Goal: Task Accomplishment & Management: Manage account settings

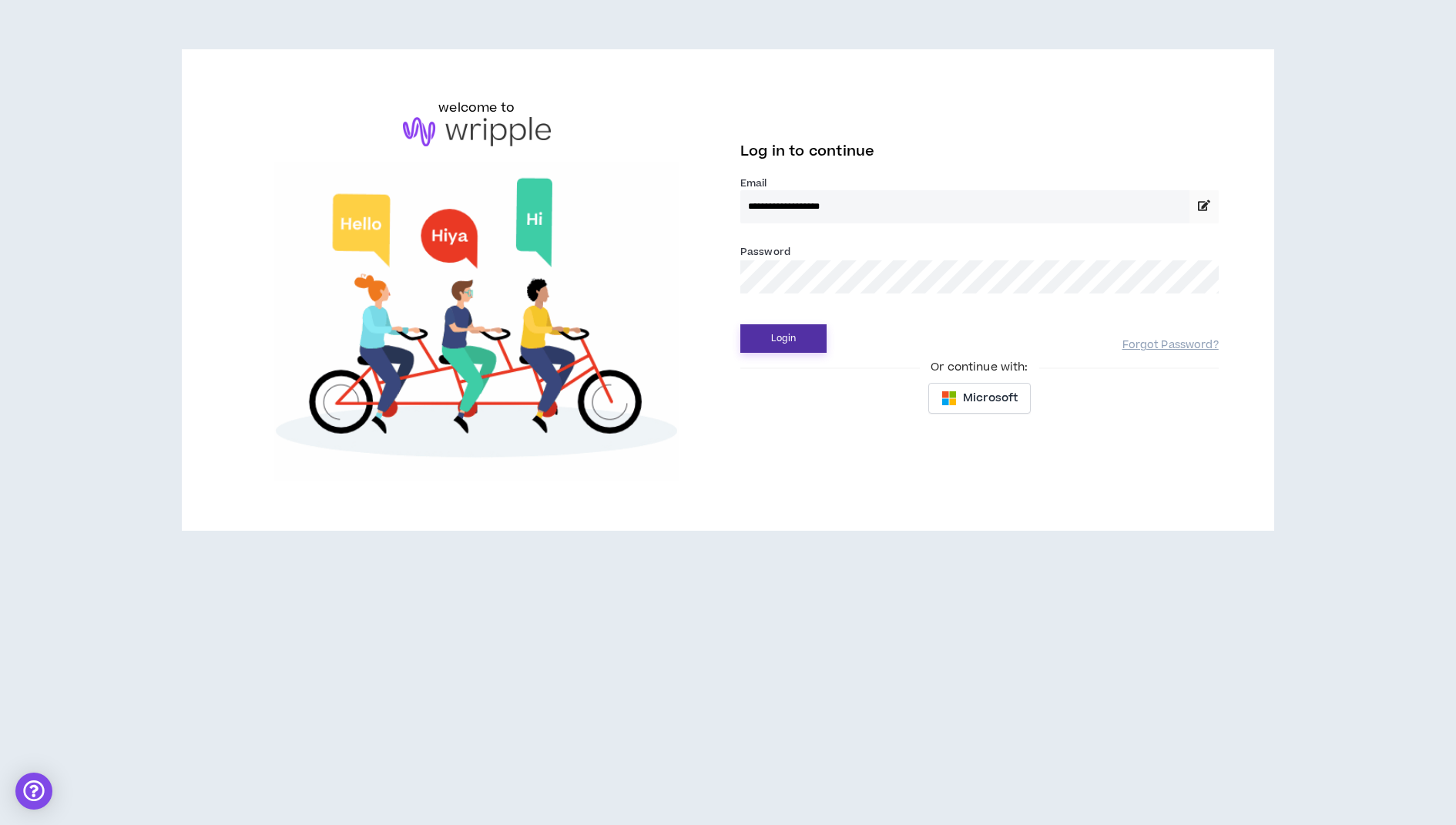
click at [785, 335] on button "Login" at bounding box center [783, 339] width 87 height 29
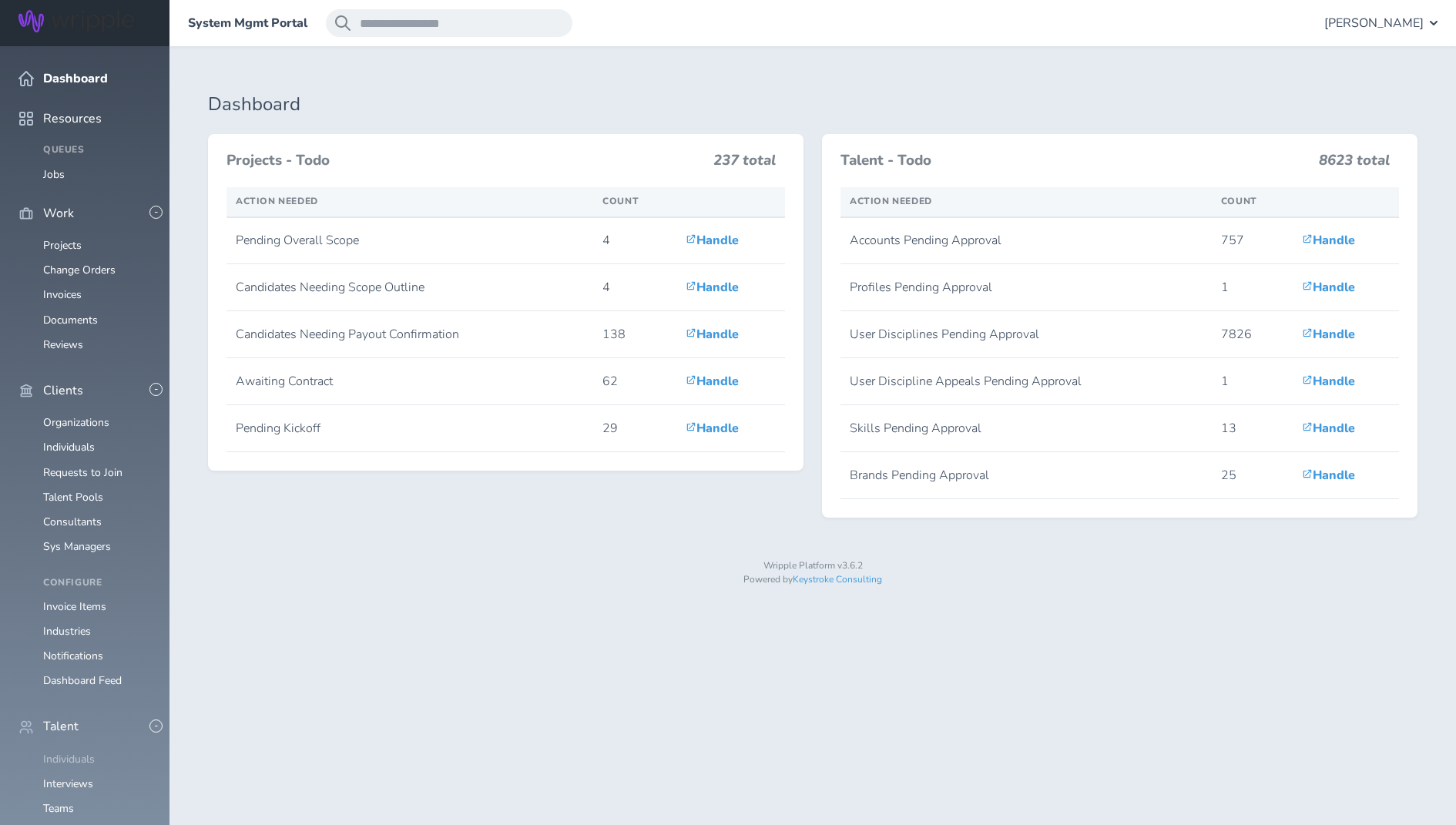
click at [74, 751] on link "Individuals" at bounding box center [69, 759] width 52 height 15
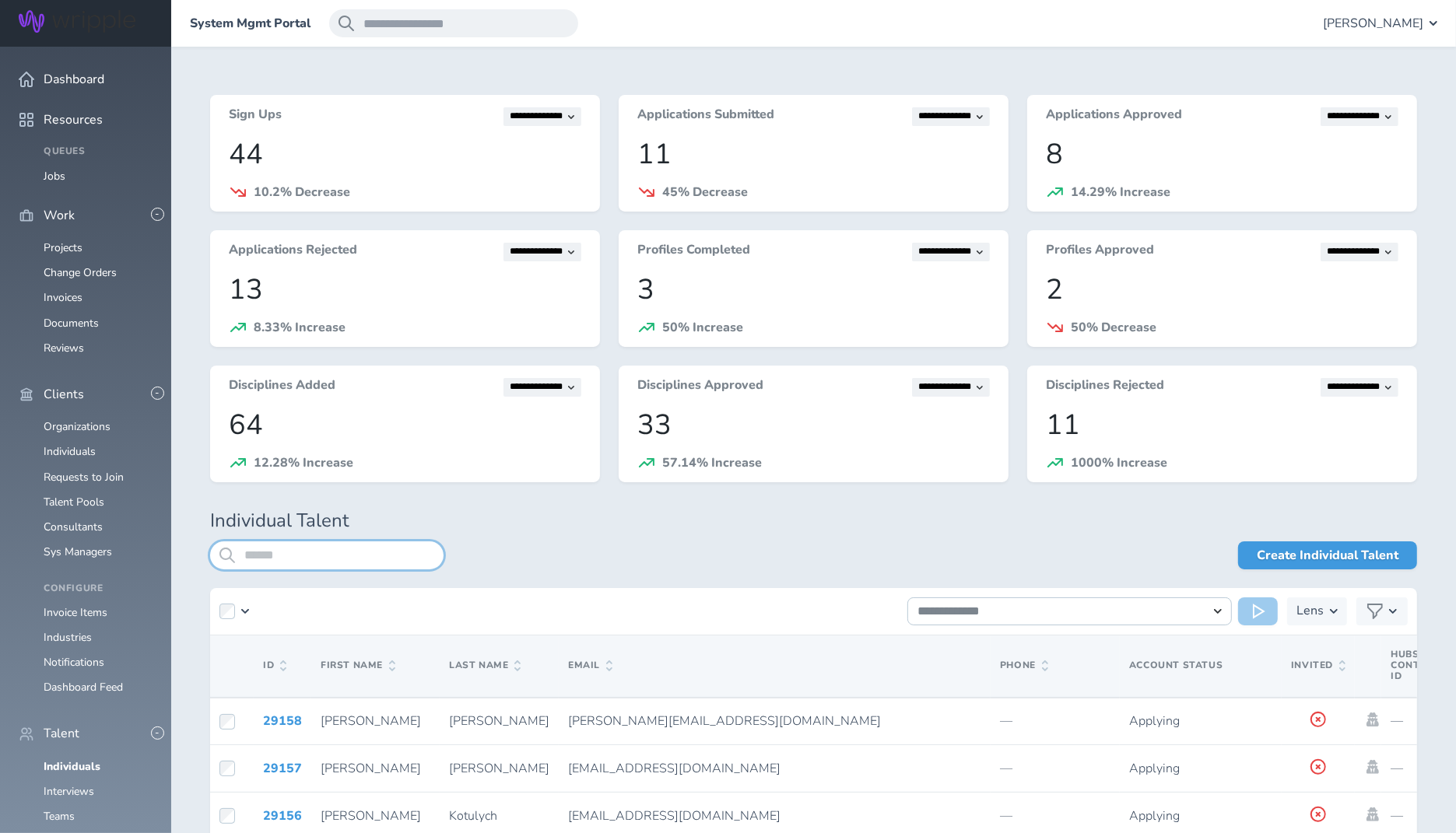
click at [329, 561] on input "search" at bounding box center [326, 556] width 234 height 28
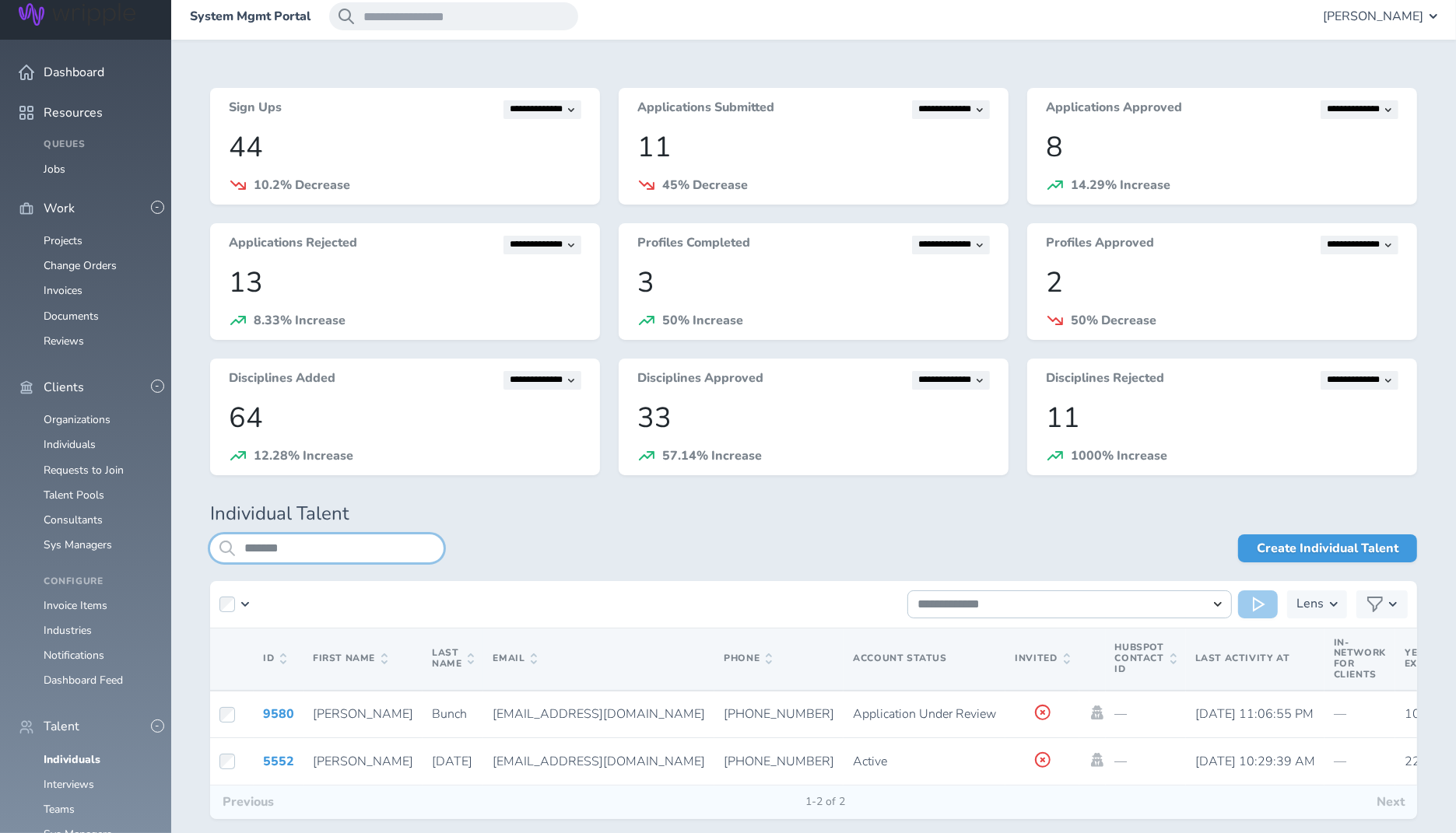
scroll to position [84, 0]
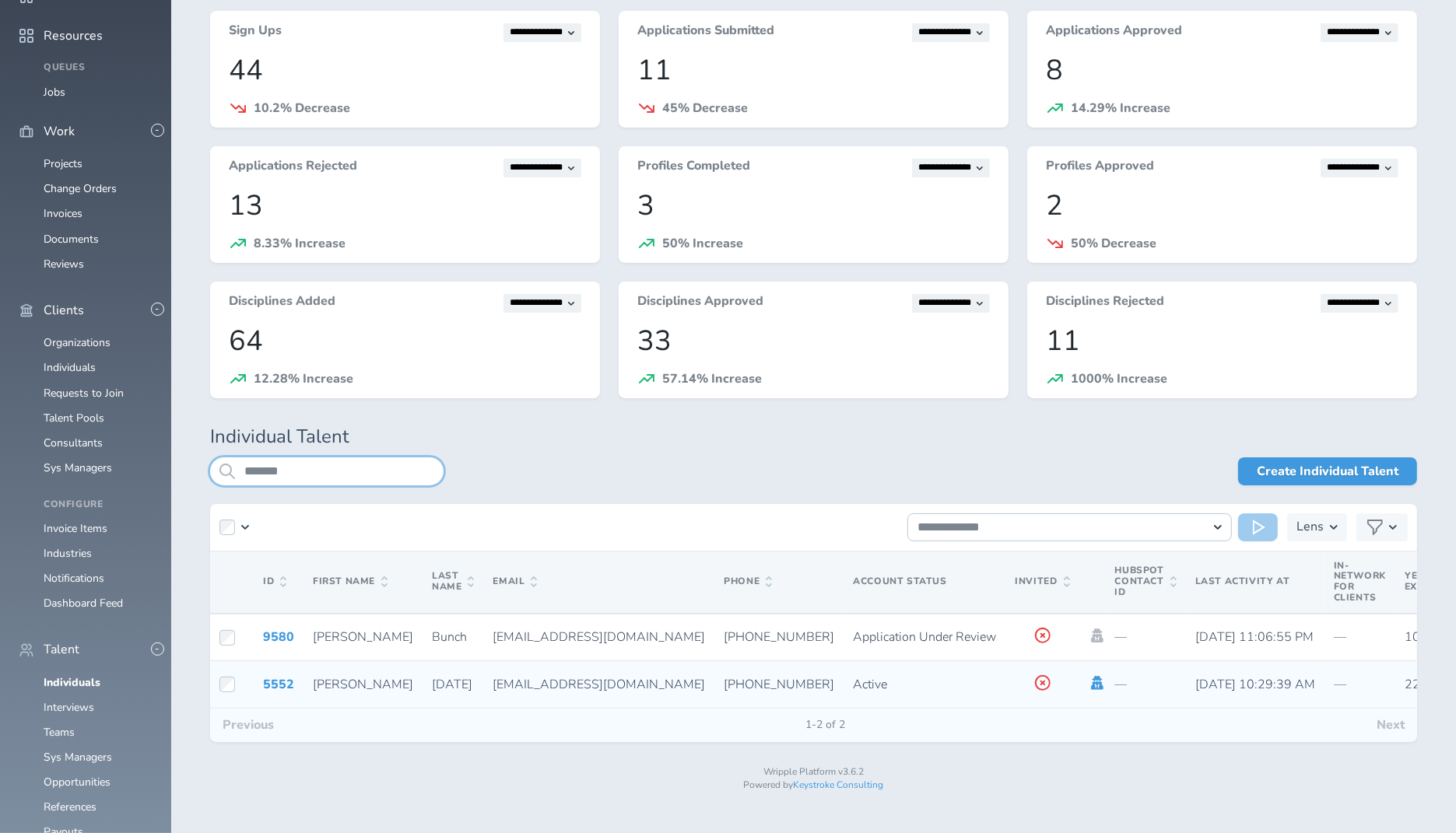
type input "*******"
click at [1091, 679] on icon at bounding box center [1097, 683] width 12 height 14
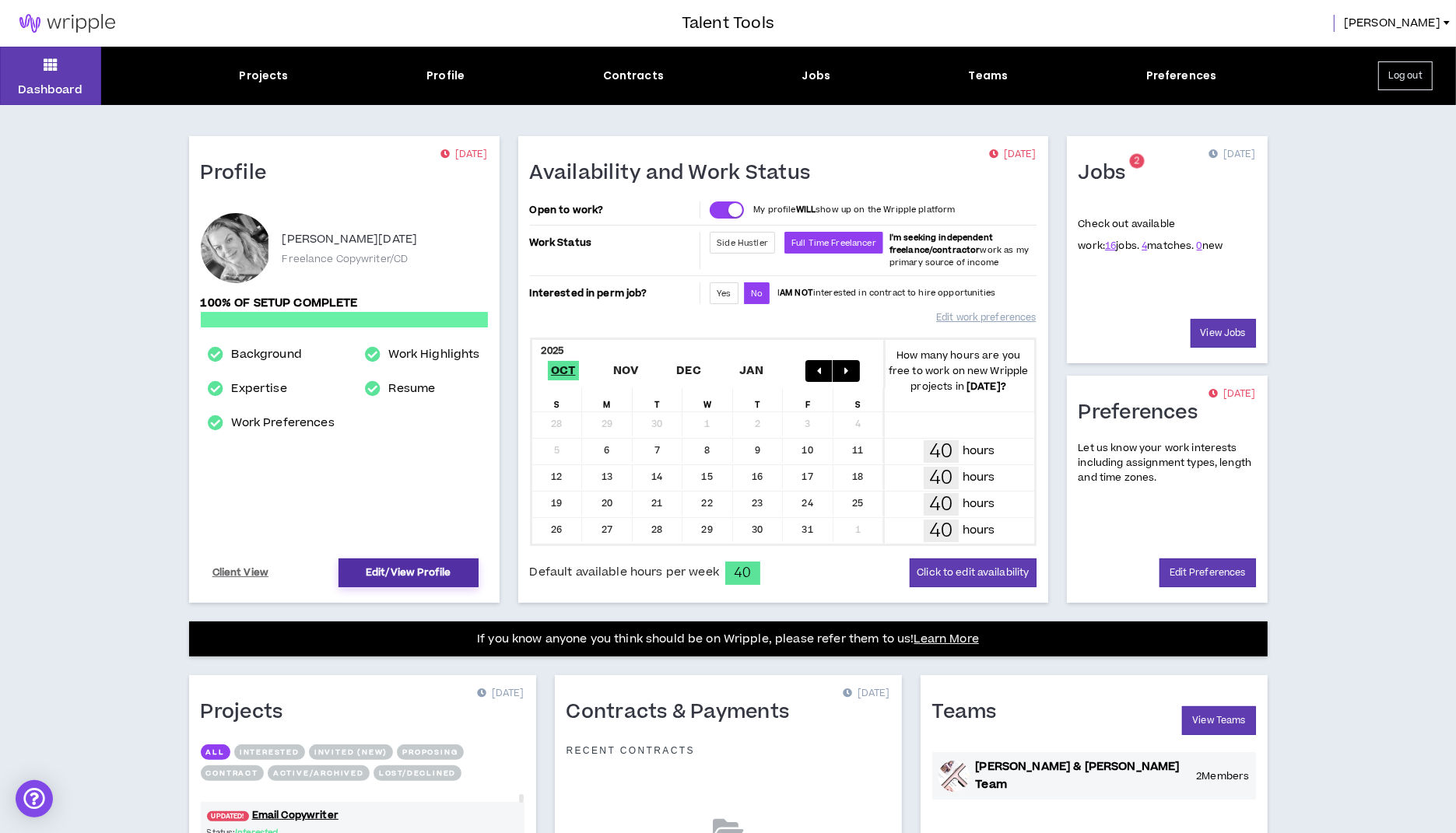
click at [412, 570] on link "Edit/View Profile" at bounding box center [409, 572] width 140 height 29
select select "*"
select select "US"
select select "*******"
select select "*"
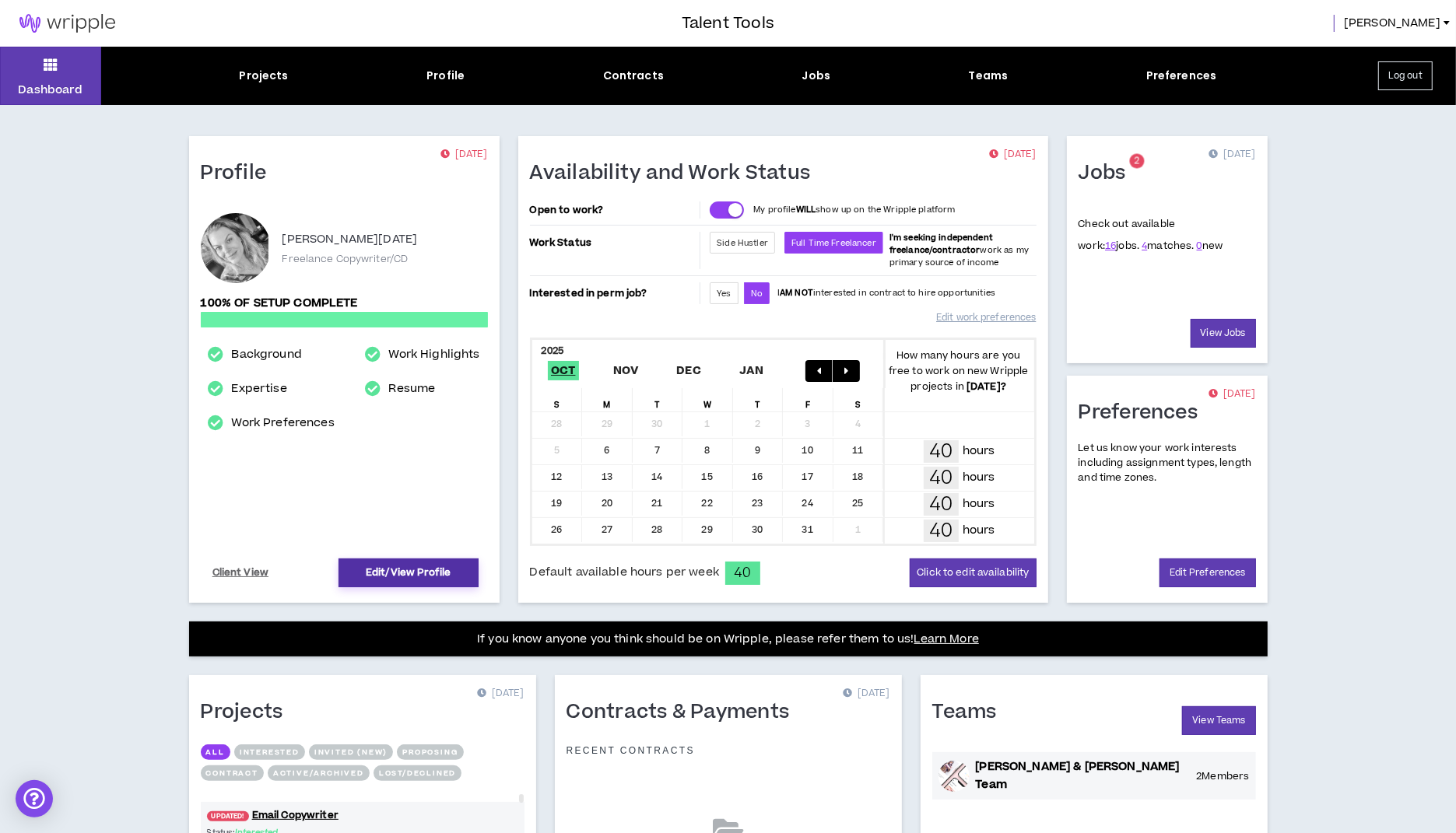
select select "**********"
select select "*****"
select select "**********"
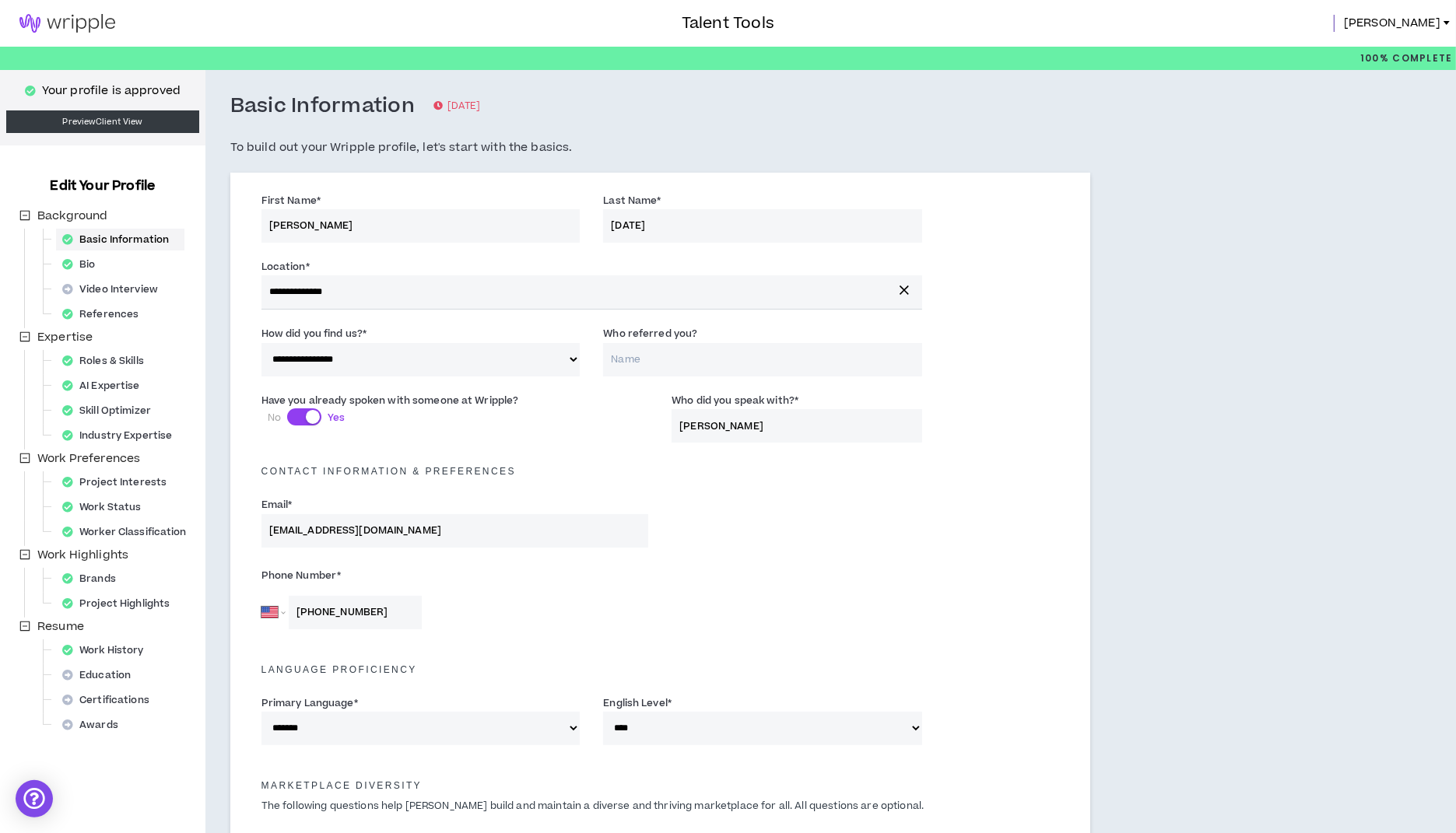
scroll to position [36, 0]
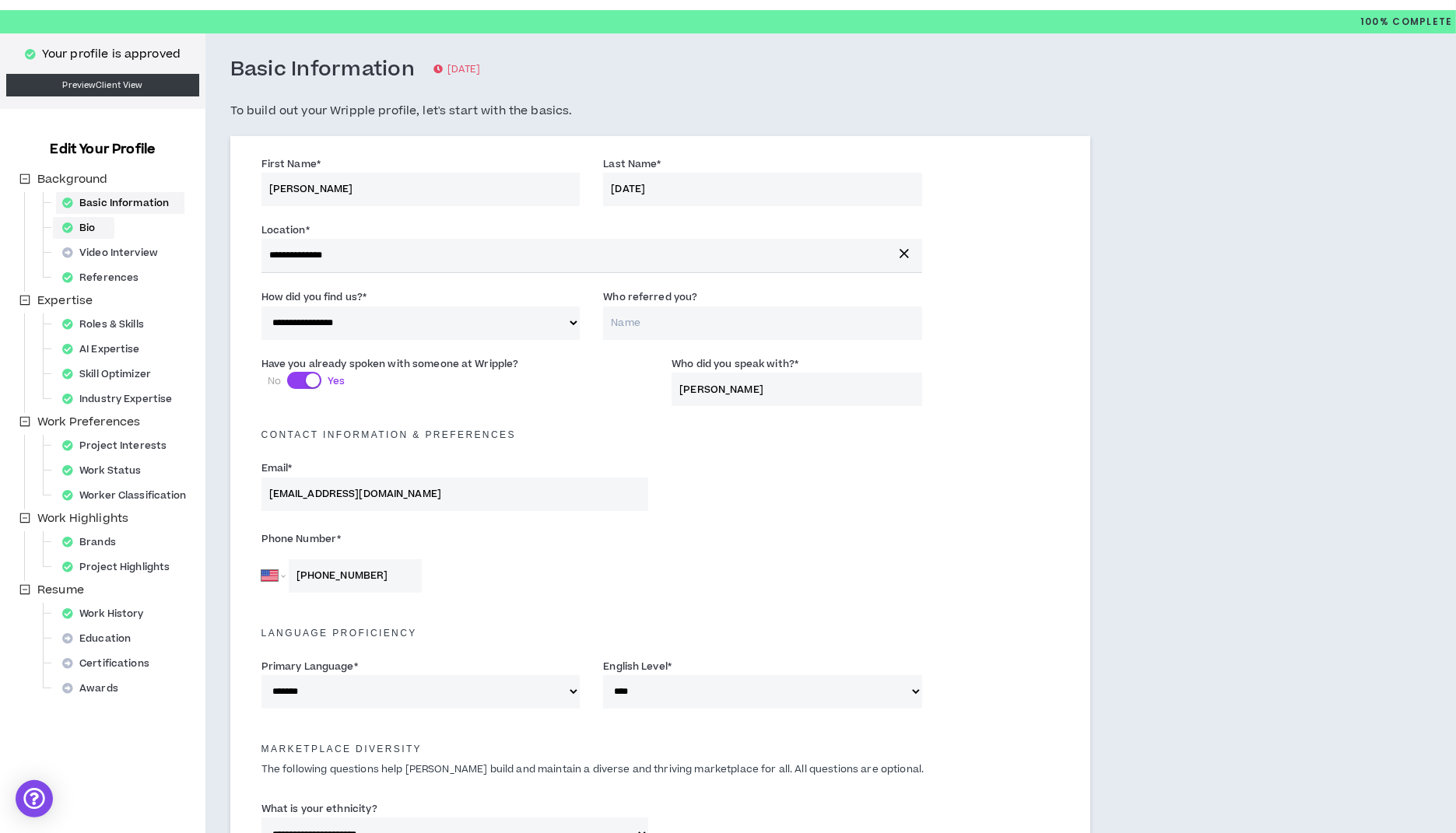
click at [100, 230] on div "Bio" at bounding box center [83, 228] width 55 height 21
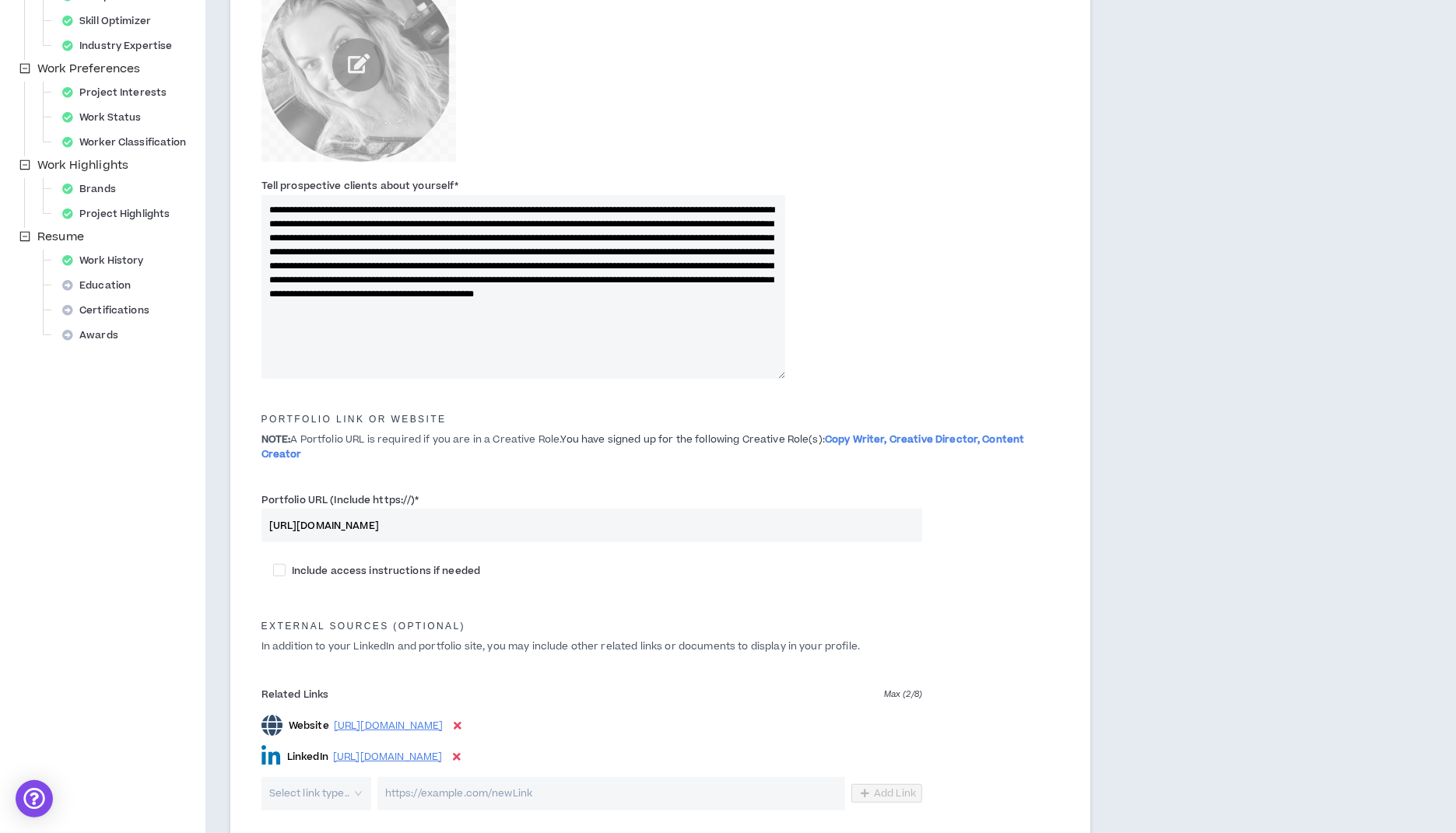
scroll to position [390, 0]
click at [410, 524] on input "http://www.shannaneaster.com" at bounding box center [592, 524] width 661 height 34
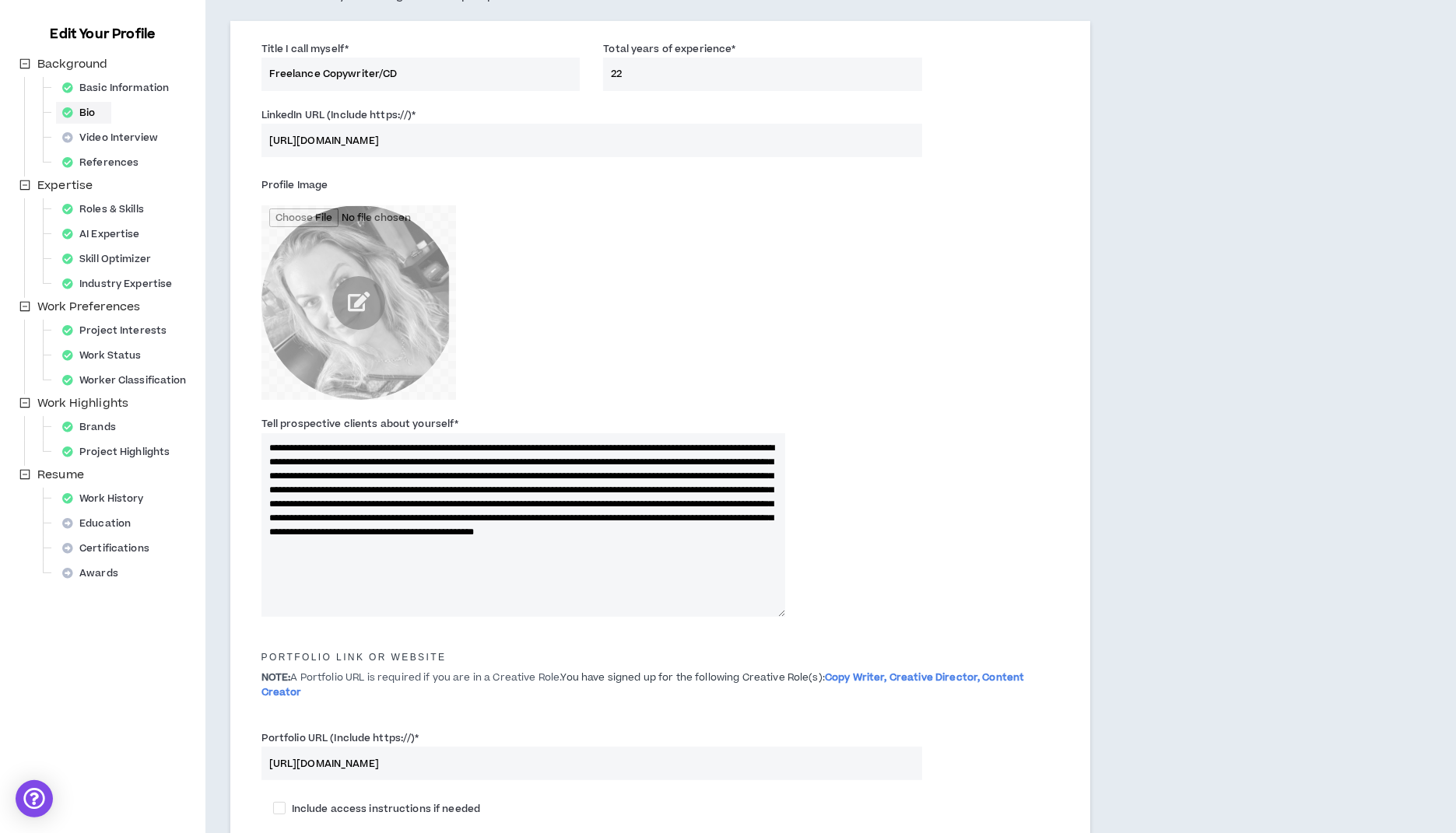
scroll to position [0, 0]
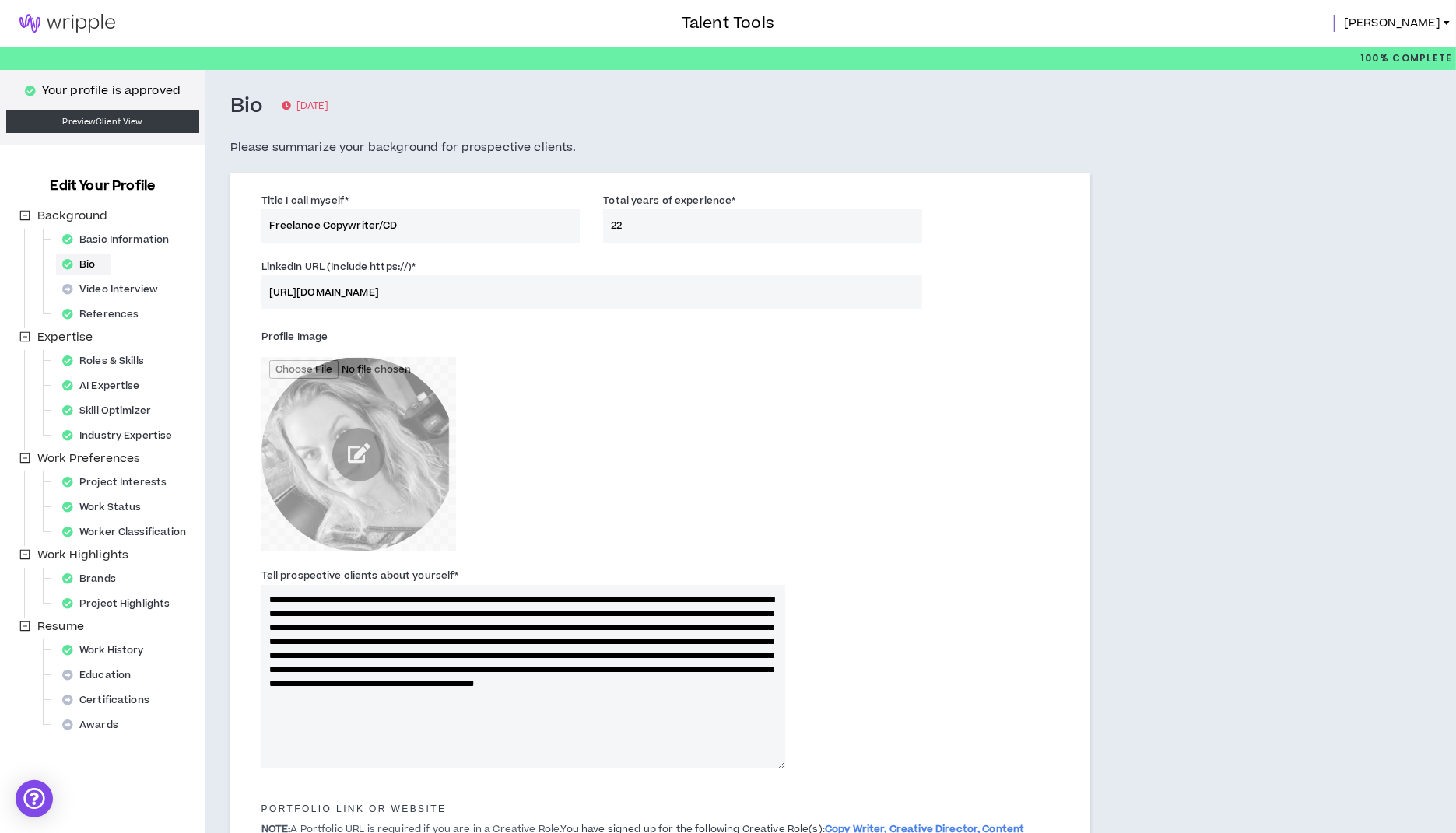
click at [98, 21] on img at bounding box center [67, 23] width 135 height 19
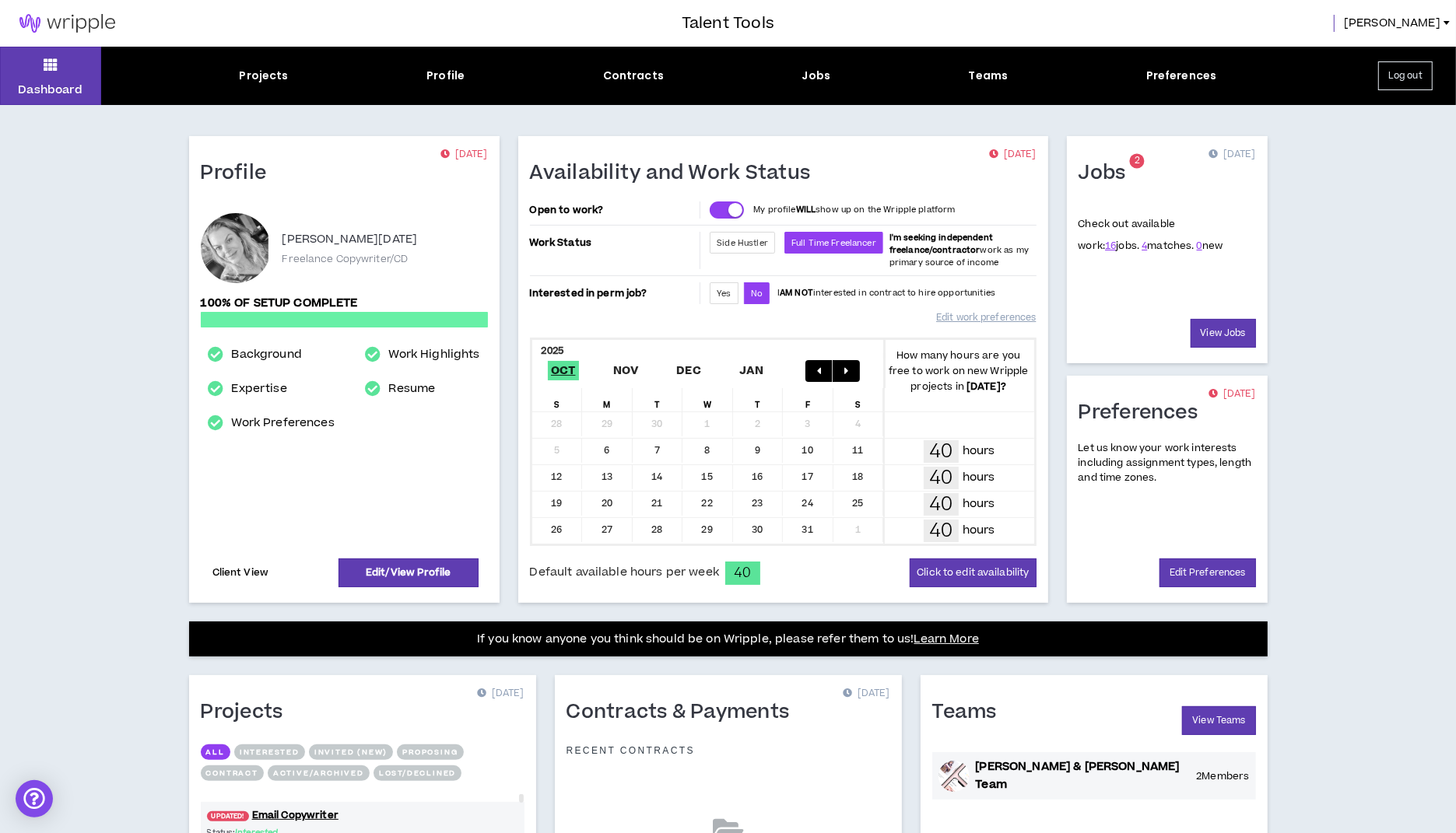
click at [256, 572] on link "Client View" at bounding box center [240, 572] width 61 height 27
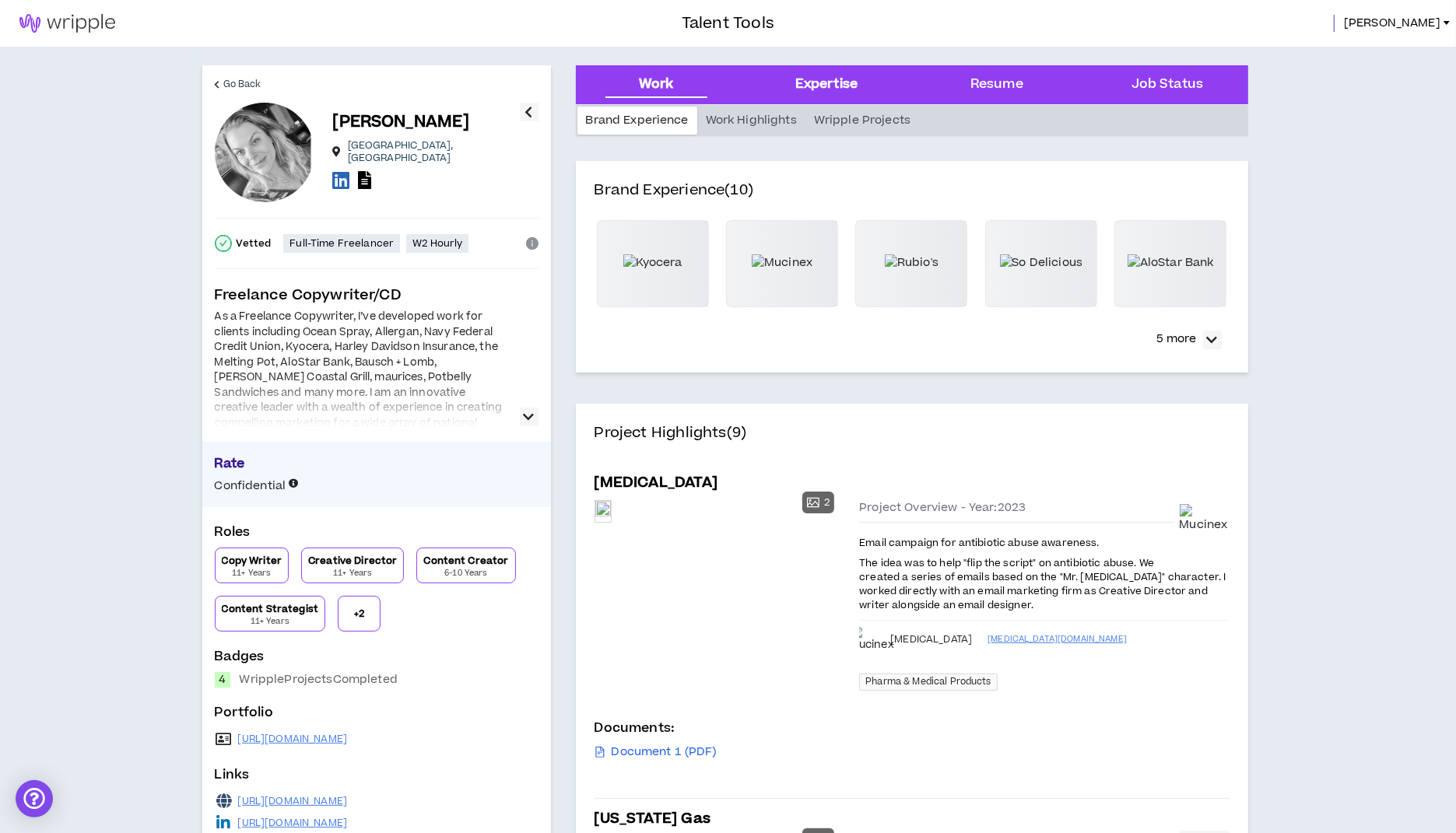
click at [818, 92] on div "Expertise" at bounding box center [826, 84] width 62 height 20
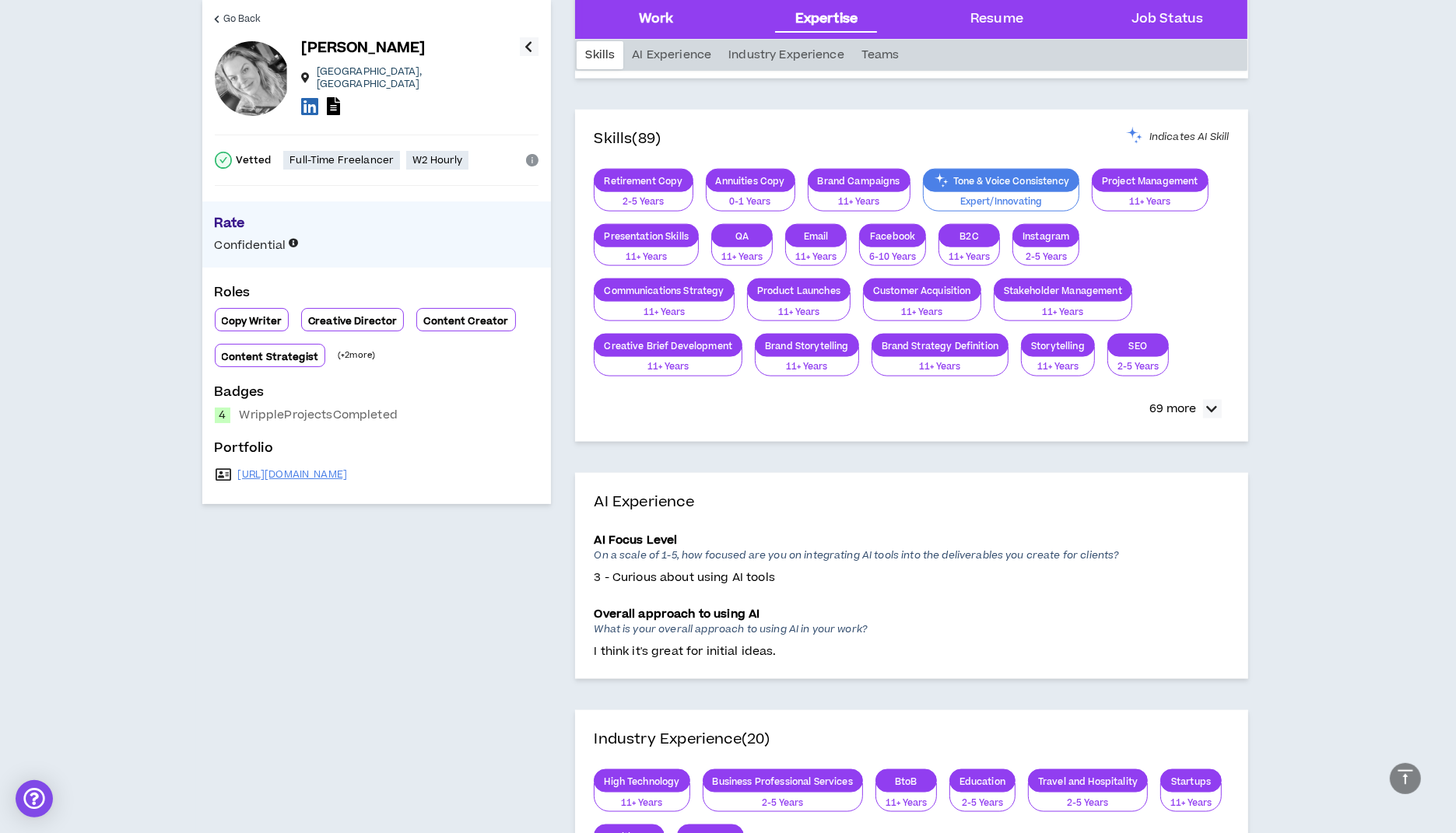
scroll to position [1943, 0]
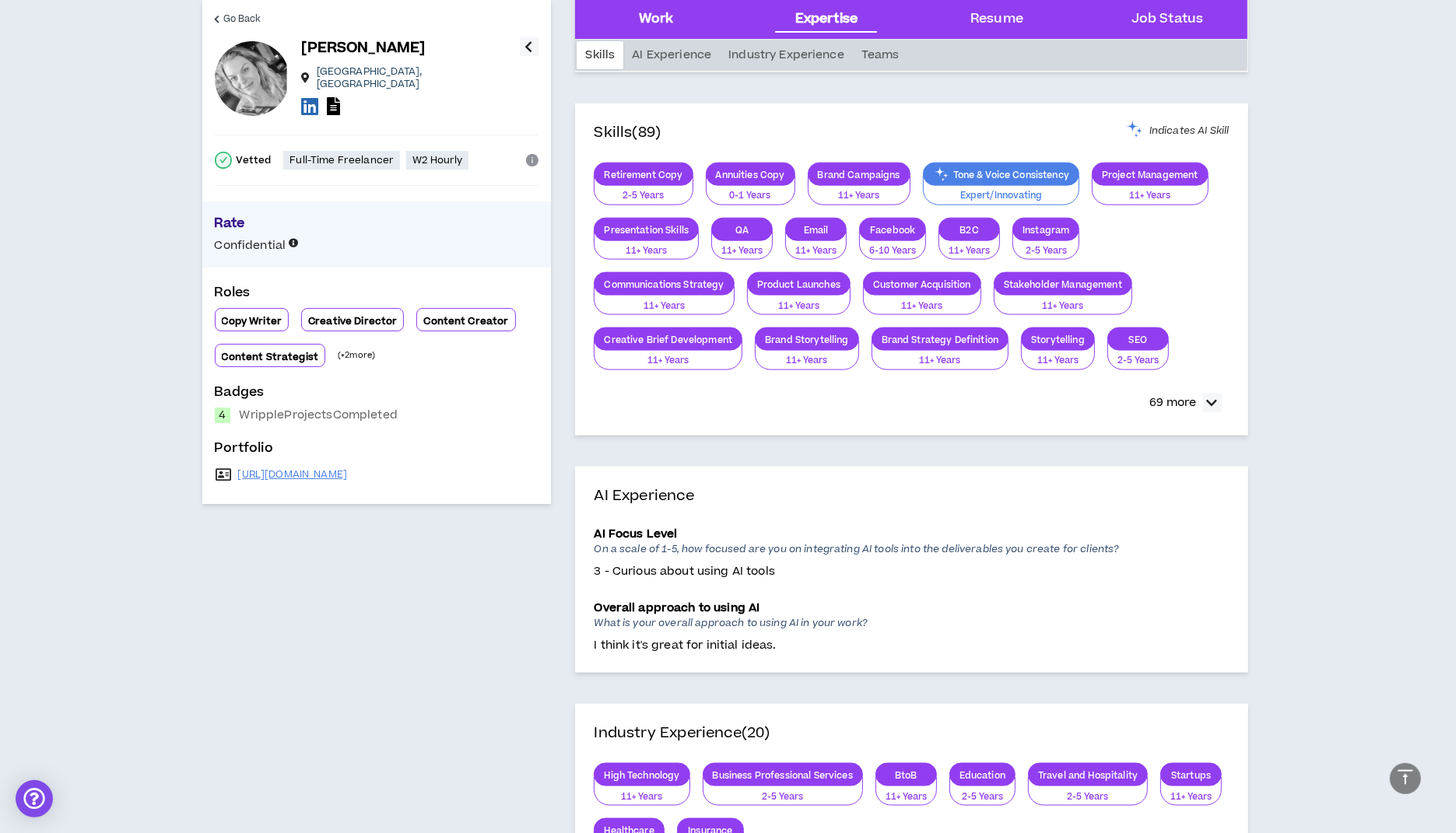
click at [660, 16] on div "Work" at bounding box center [656, 19] width 35 height 20
click at [660, 13] on div "Work" at bounding box center [656, 19] width 35 height 20
click at [662, 22] on div "Work" at bounding box center [656, 19] width 35 height 20
click at [668, 54] on div "AI Experience" at bounding box center [671, 55] width 97 height 28
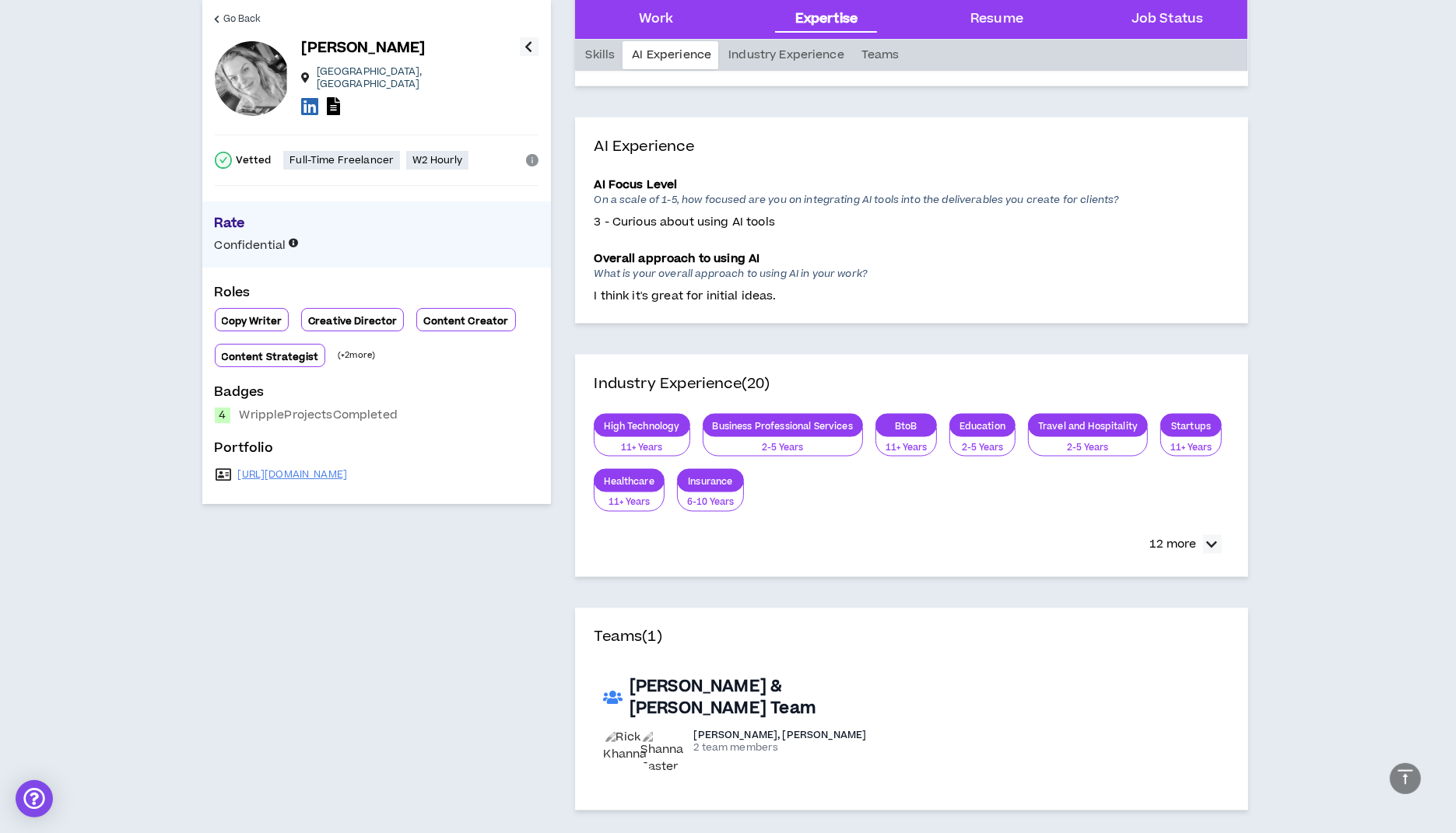
scroll to position [2304, 0]
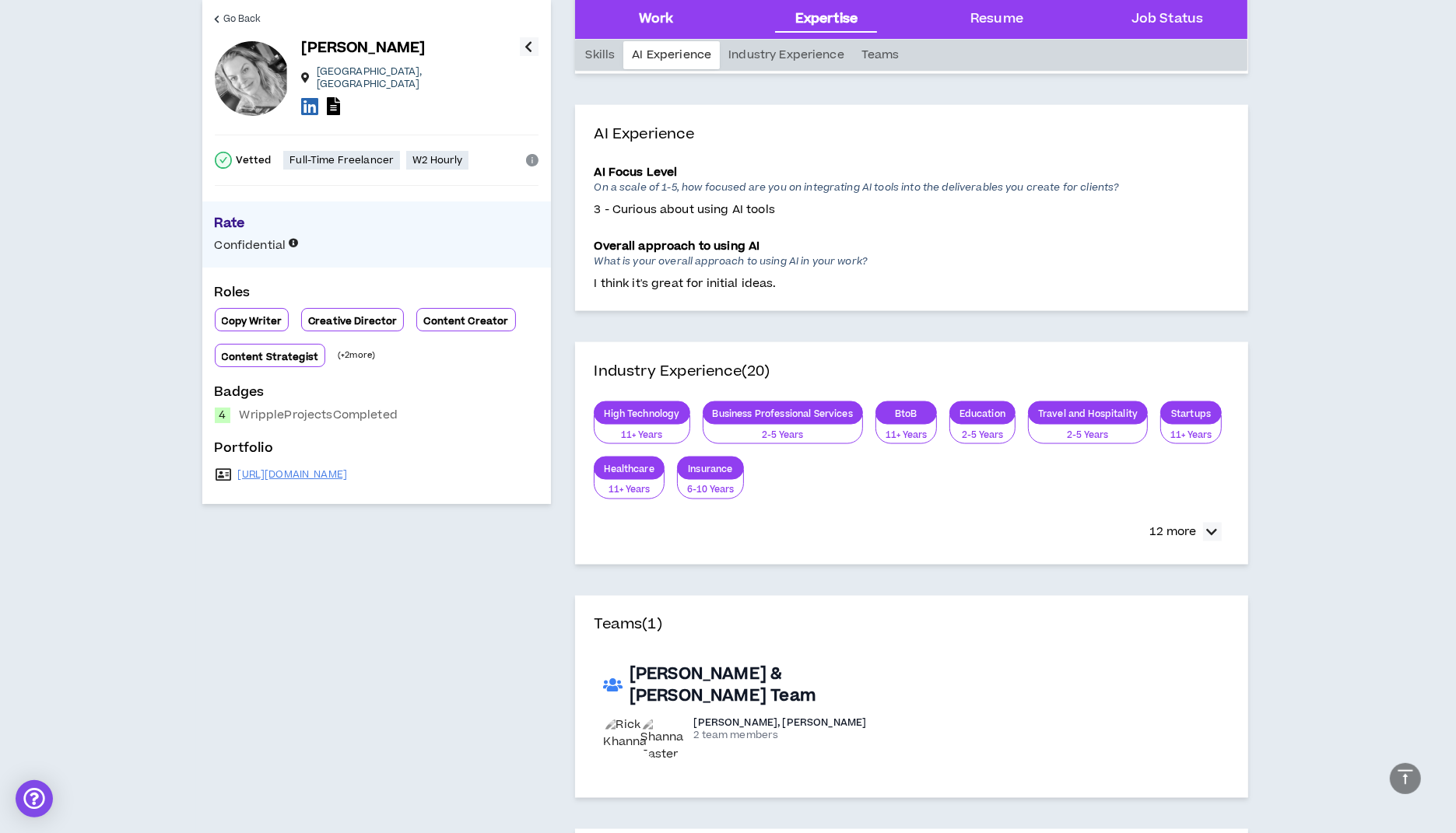
click at [652, 17] on div "Work" at bounding box center [656, 19] width 35 height 20
click at [766, 54] on div "Industry Experience" at bounding box center [785, 55] width 133 height 28
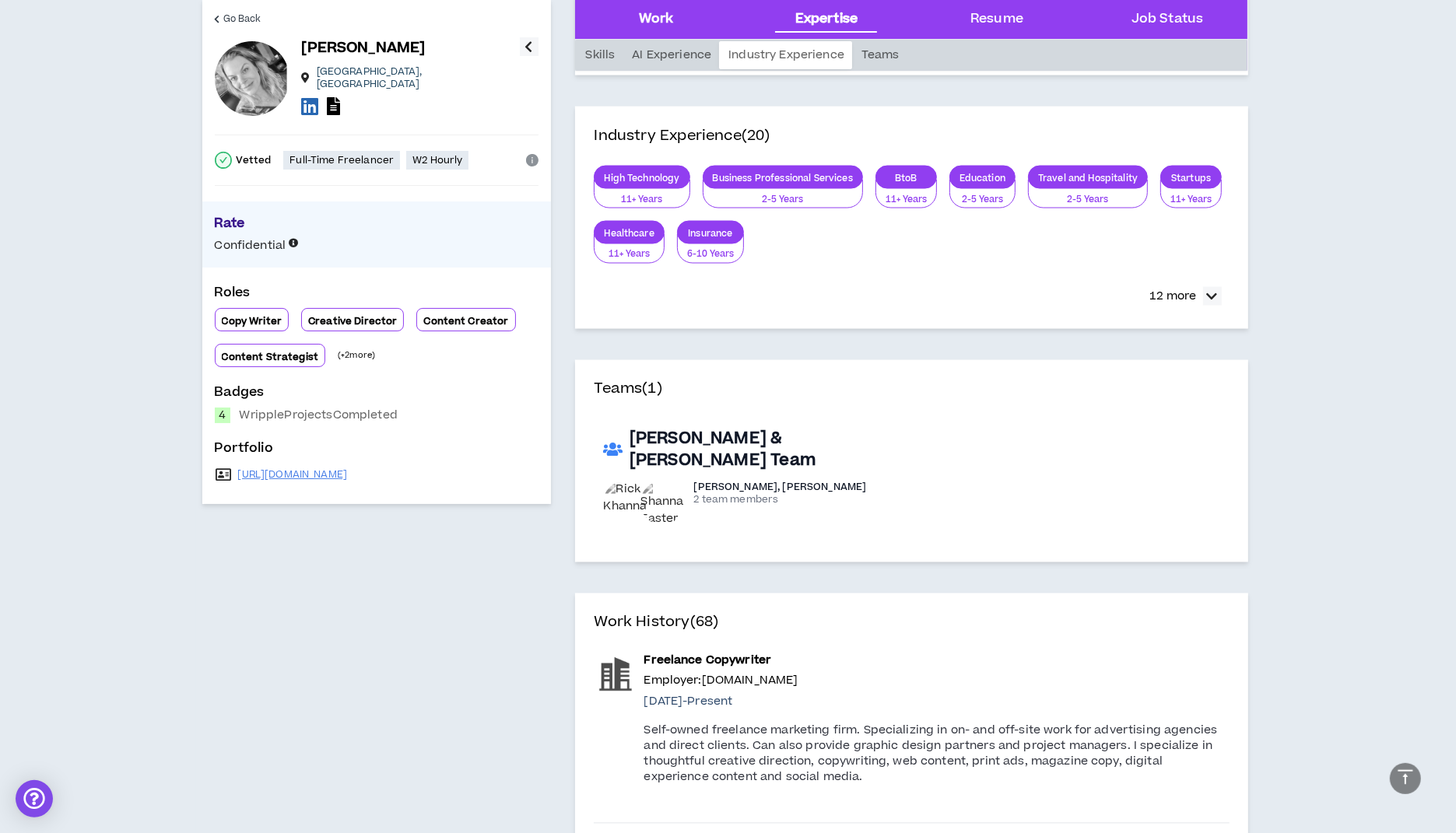
scroll to position [2542, 0]
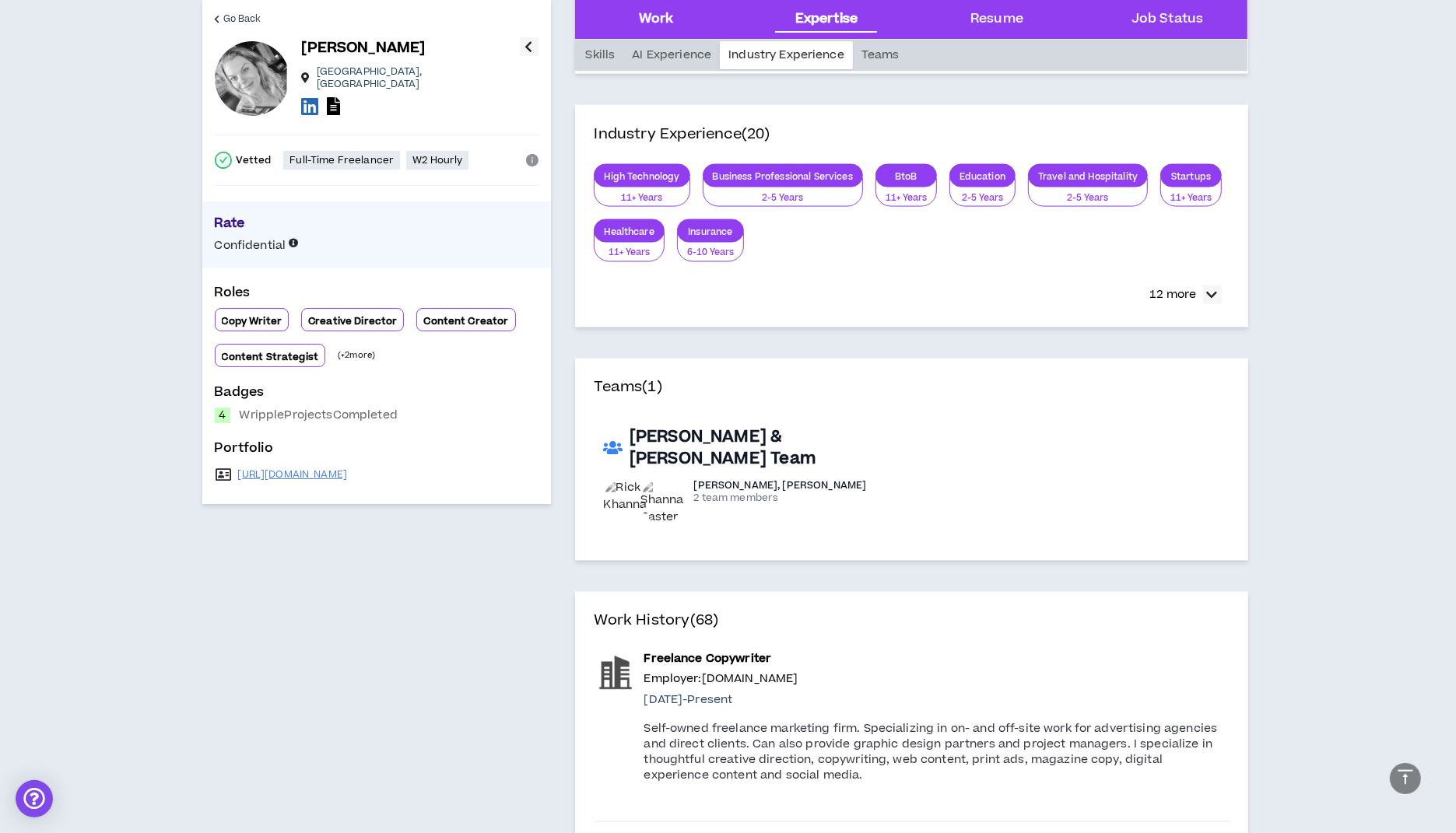
click at [652, 9] on div "Work" at bounding box center [656, 19] width 35 height 20
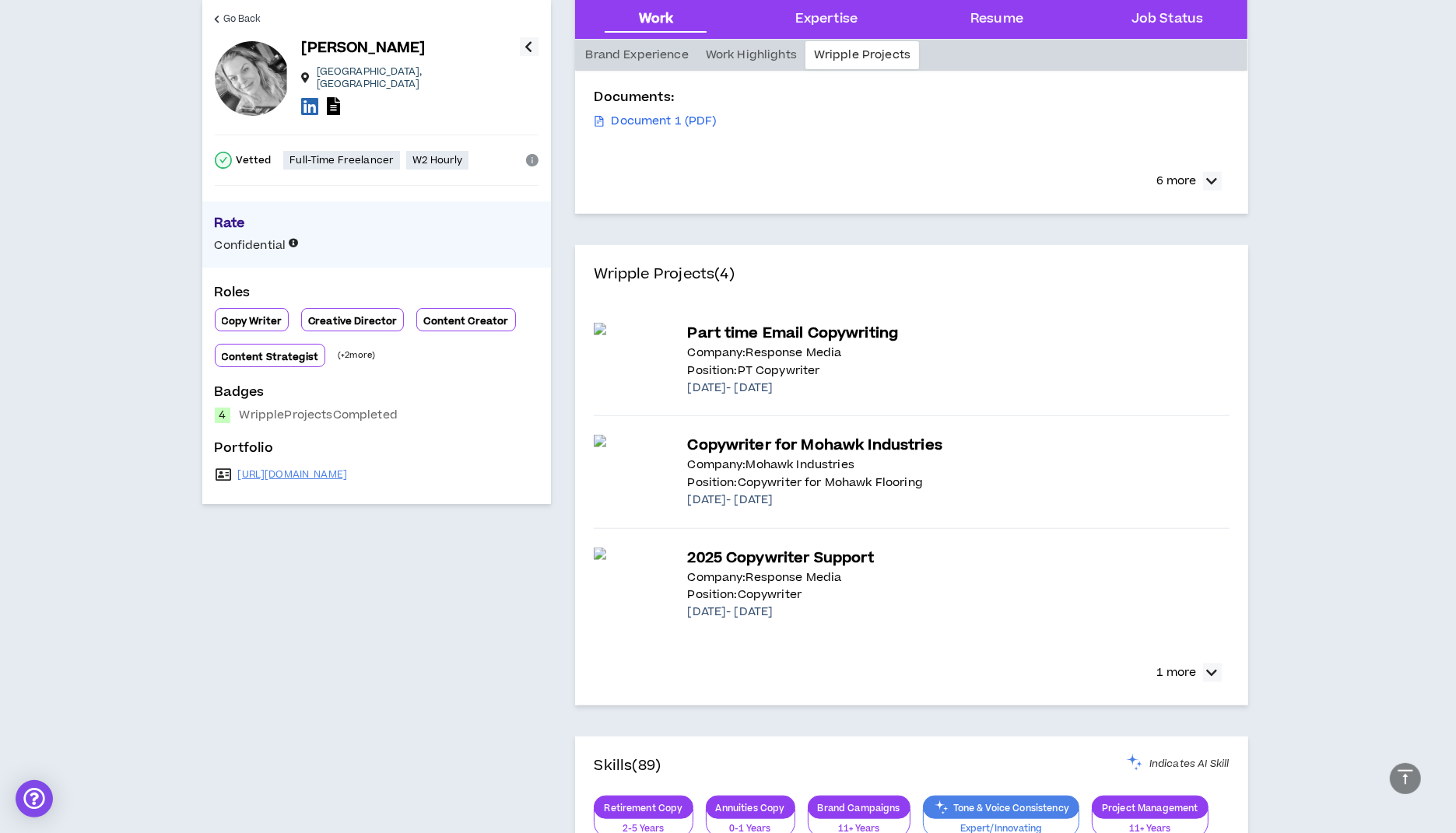
scroll to position [1276, 0]
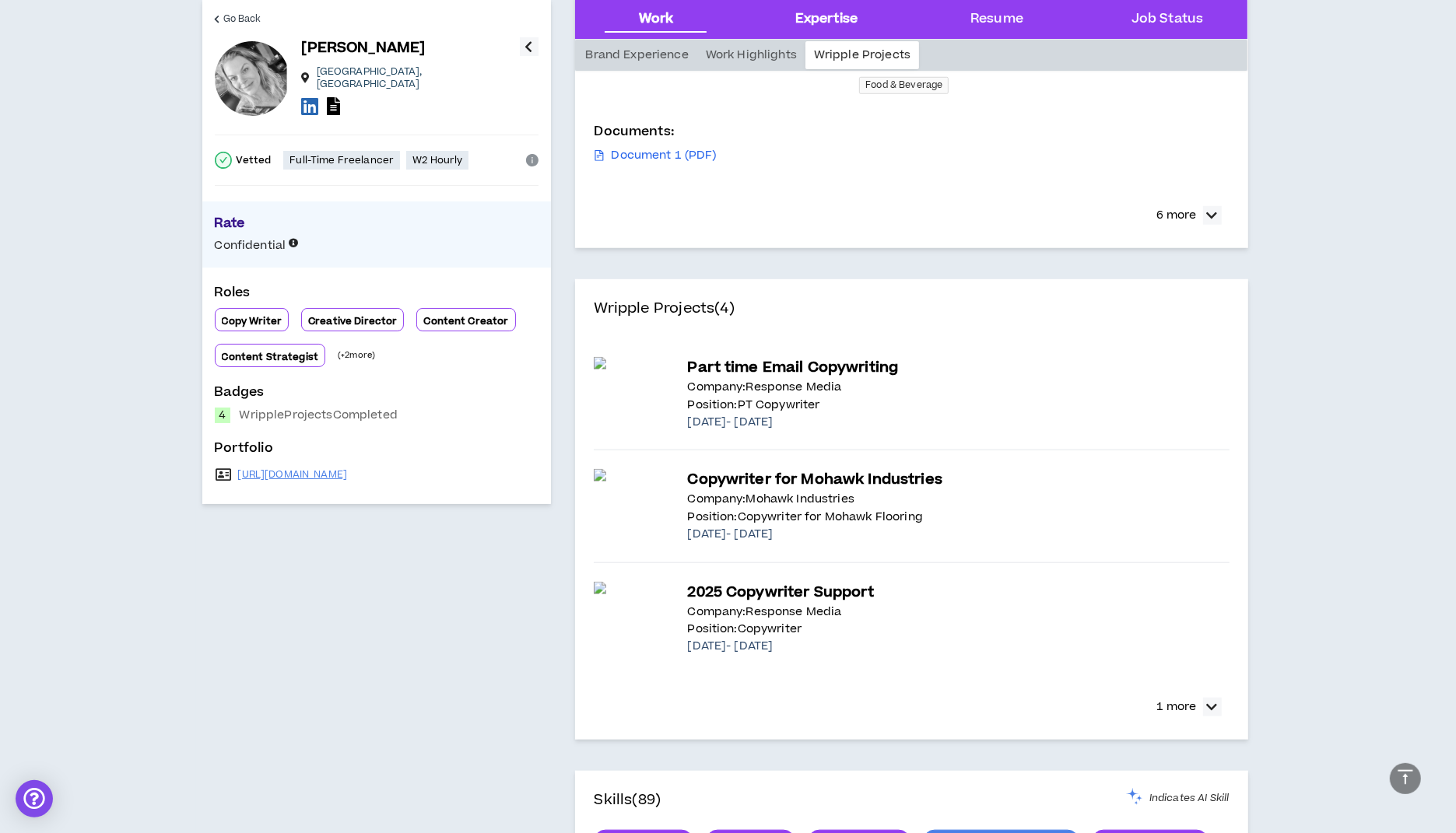
click at [800, 18] on div "Expertise" at bounding box center [826, 19] width 62 height 20
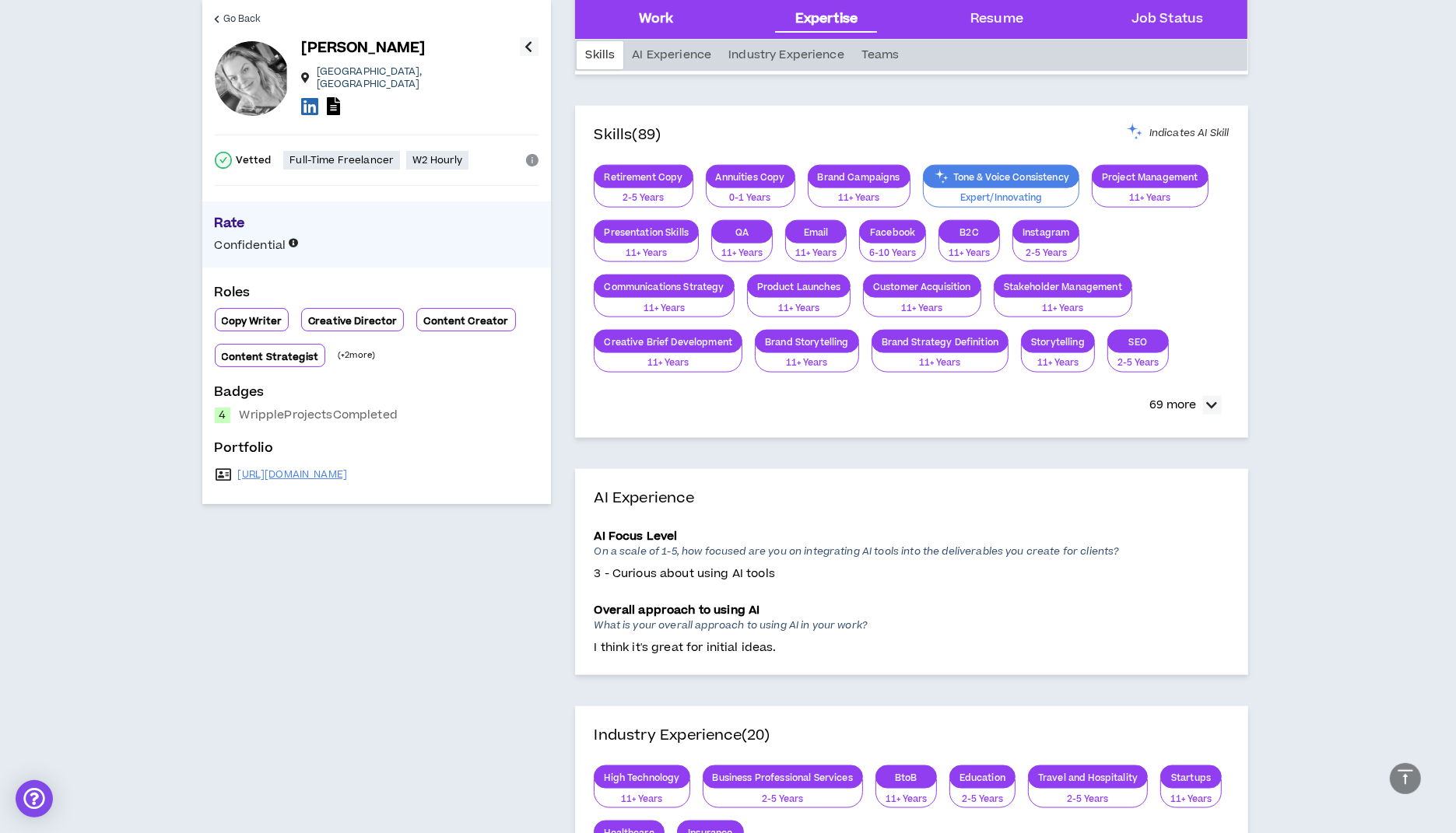
scroll to position [1943, 0]
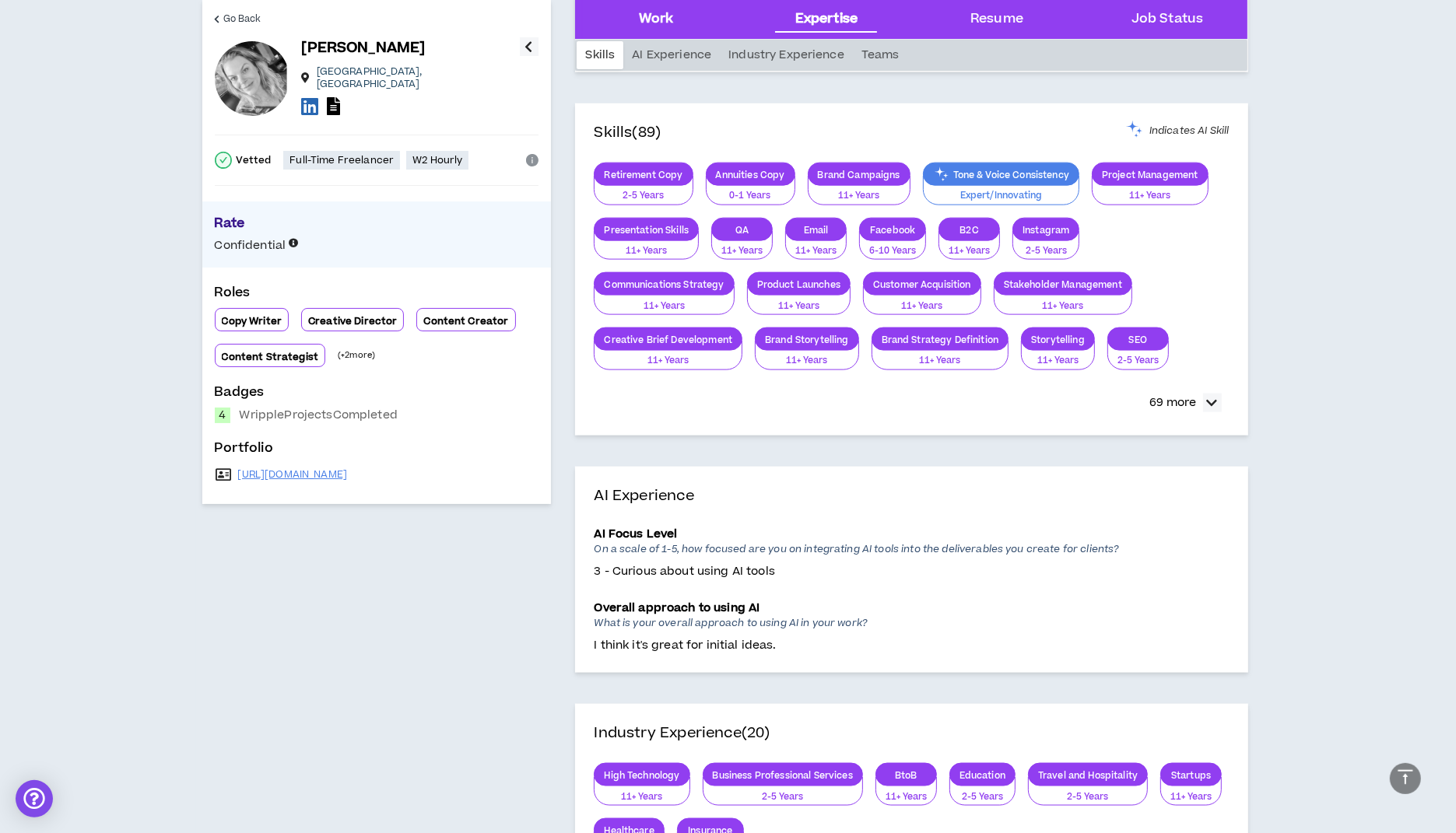
click at [662, 17] on div "Work" at bounding box center [656, 19] width 35 height 20
click at [1012, 26] on div "Resume" at bounding box center [997, 19] width 53 height 20
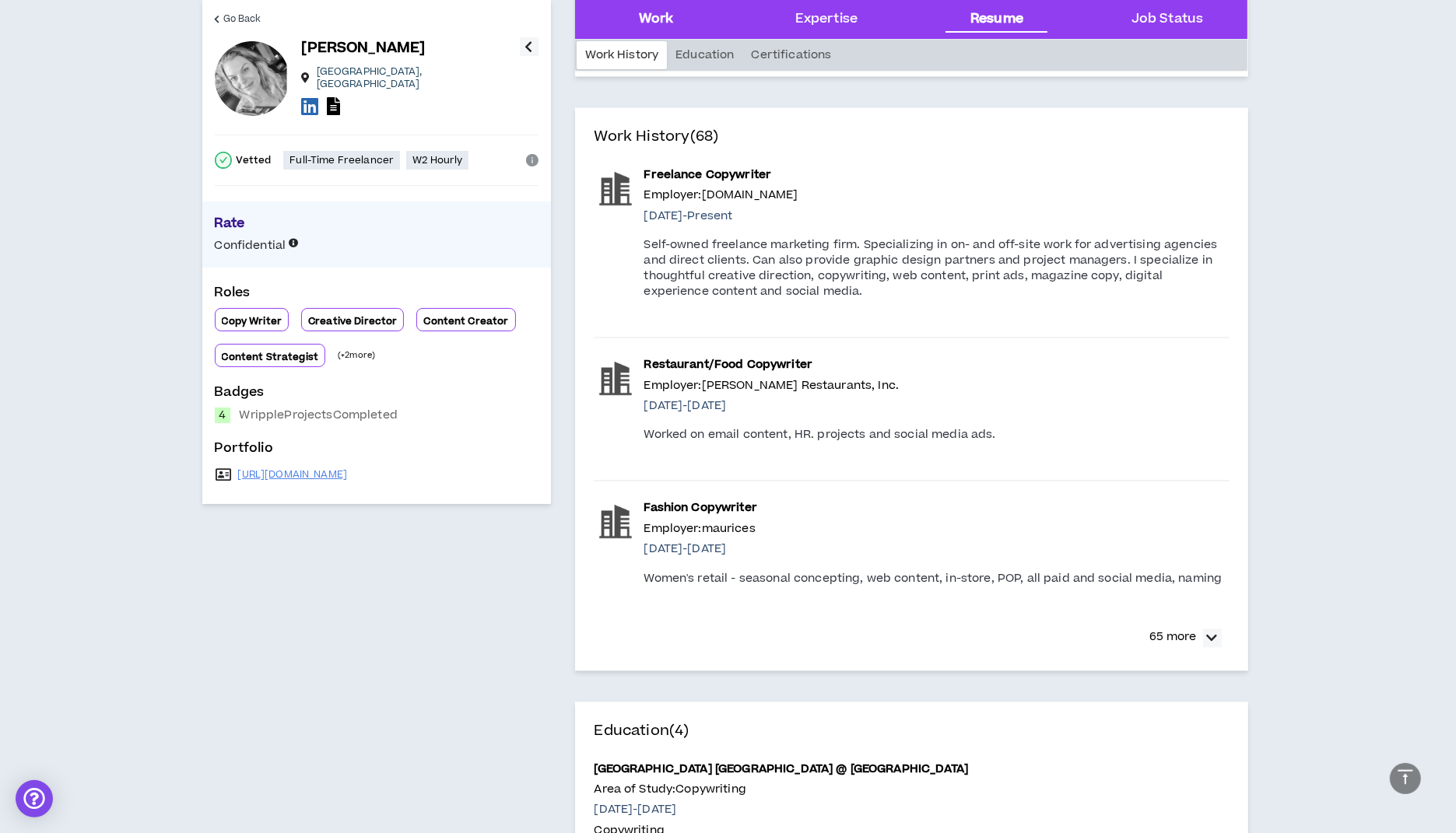
scroll to position [3027, 0]
click at [651, 21] on div "Work" at bounding box center [656, 19] width 35 height 20
click at [813, 17] on div "Expertise" at bounding box center [826, 19] width 62 height 20
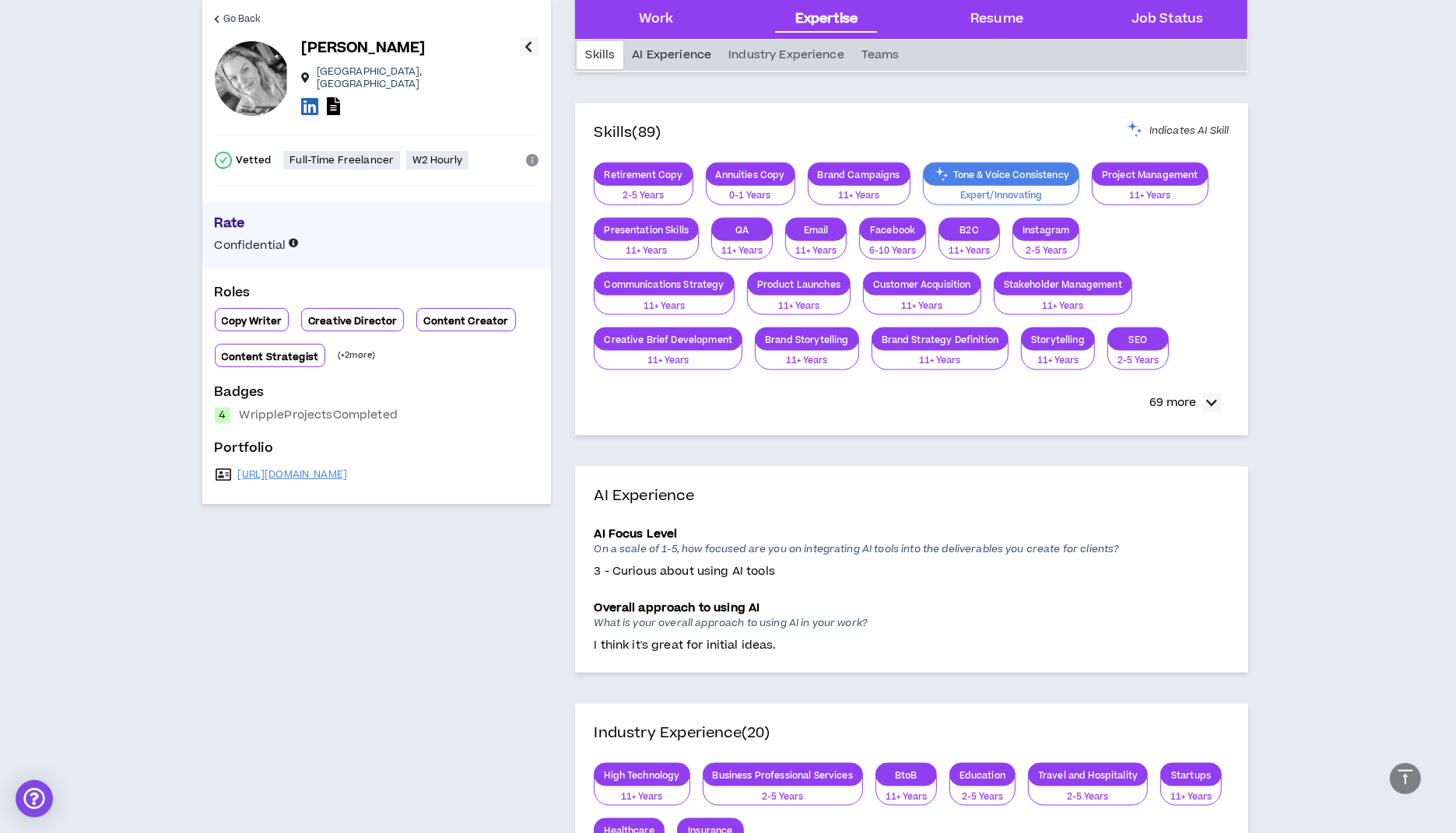
click at [666, 54] on div "AI Experience" at bounding box center [671, 55] width 97 height 28
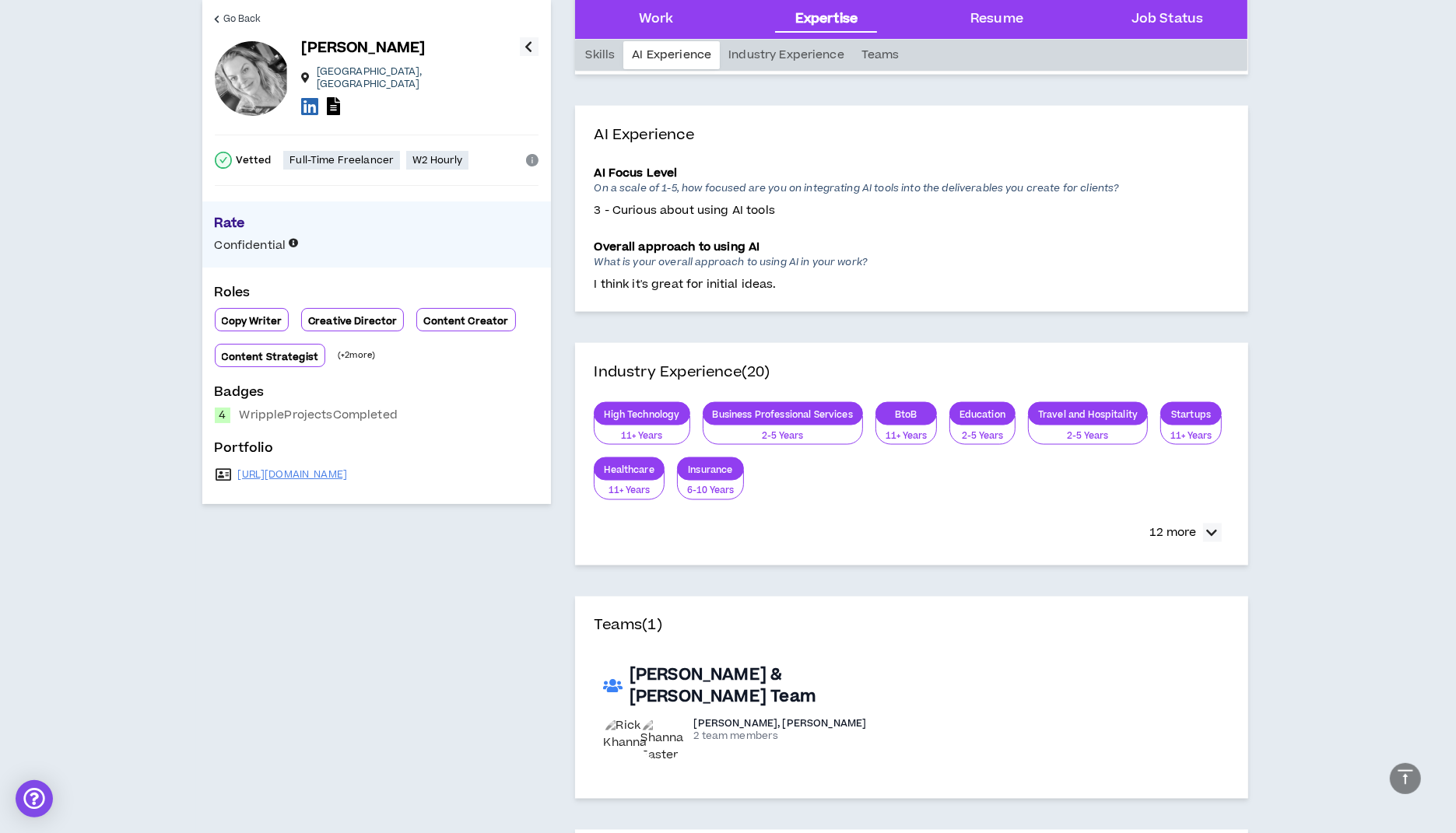
scroll to position [2304, 0]
click at [656, 23] on div "Work" at bounding box center [656, 19] width 35 height 20
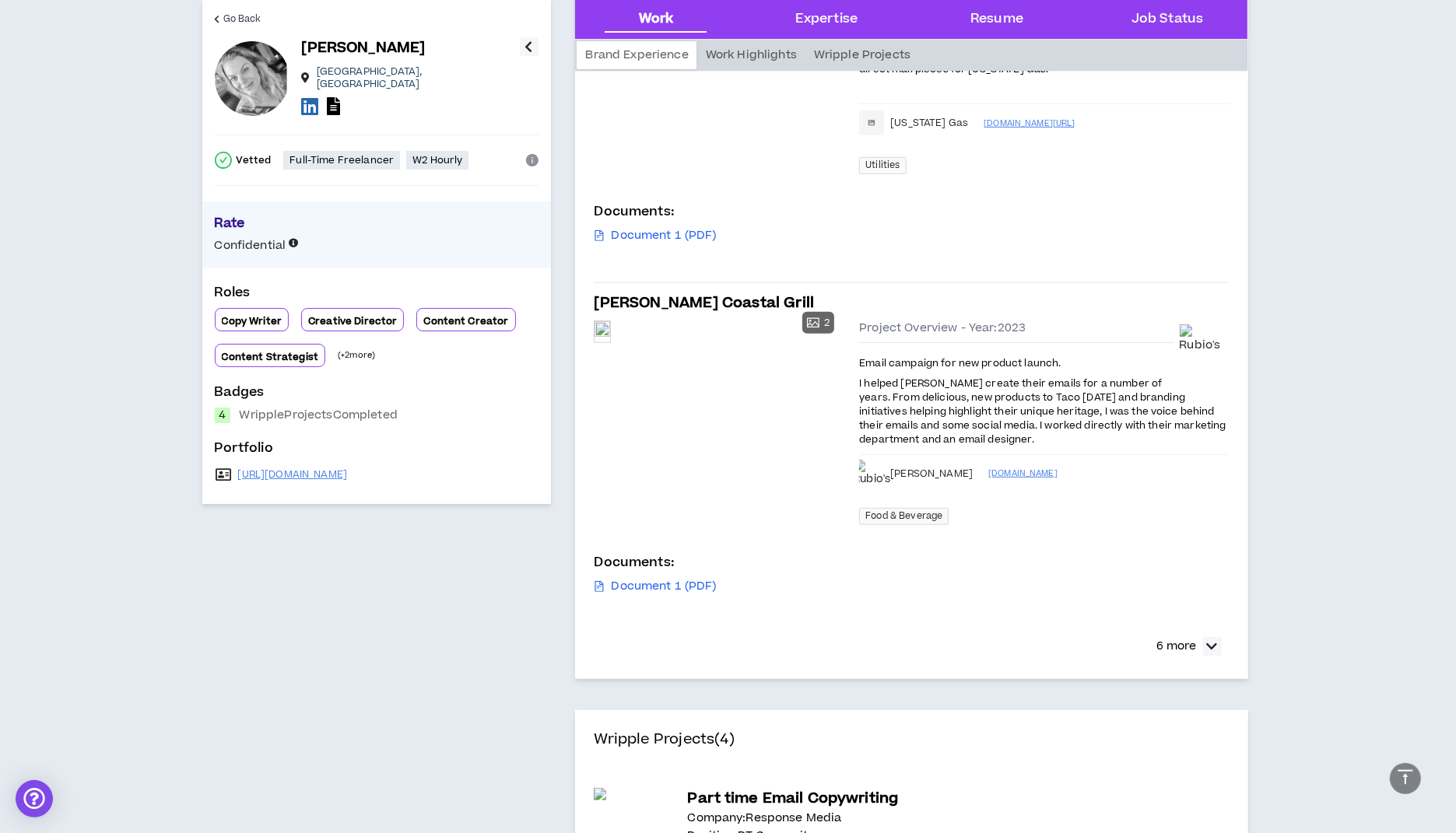
scroll to position [0, 0]
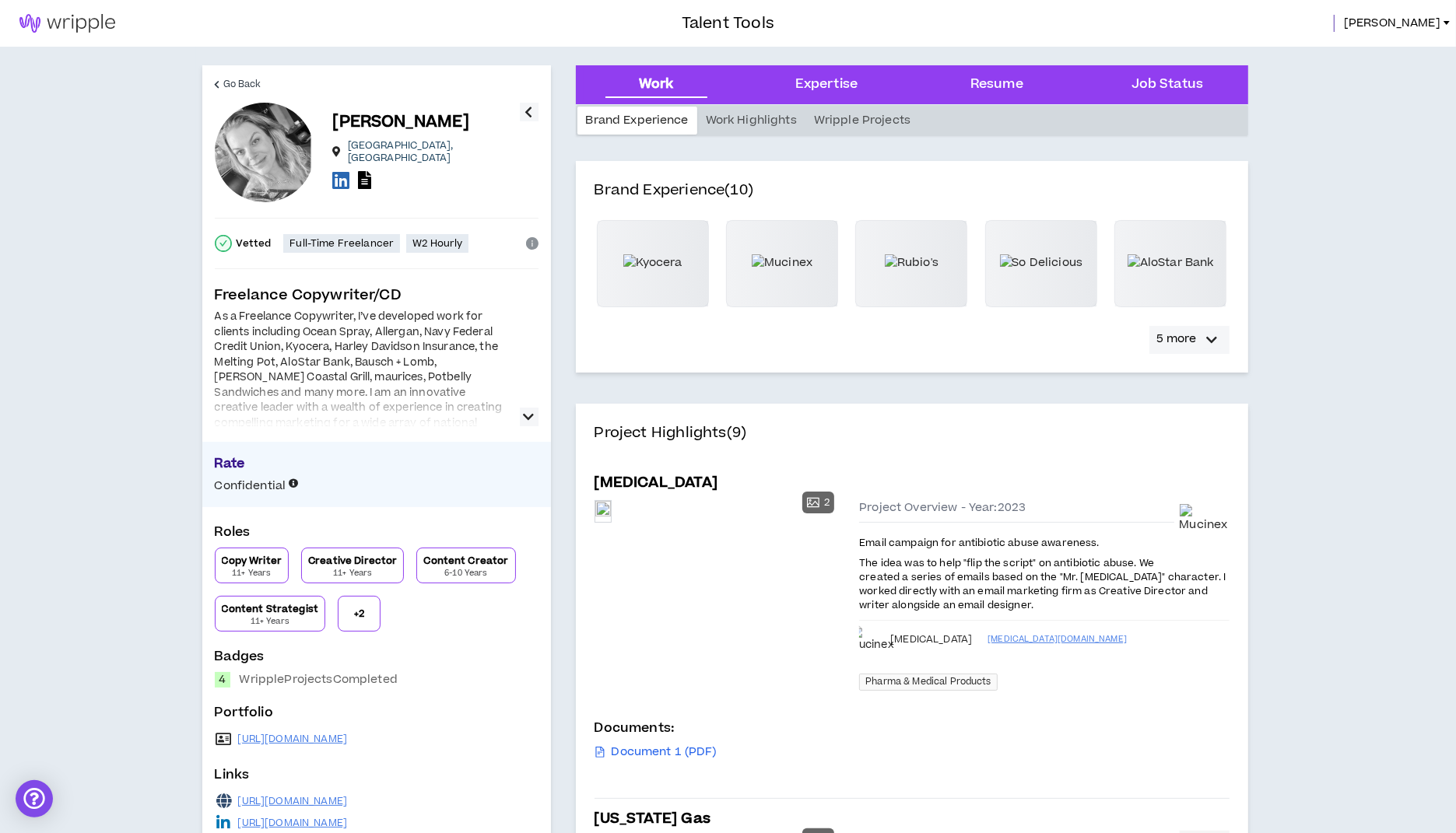
click at [1214, 338] on icon "button" at bounding box center [1212, 339] width 11 height 19
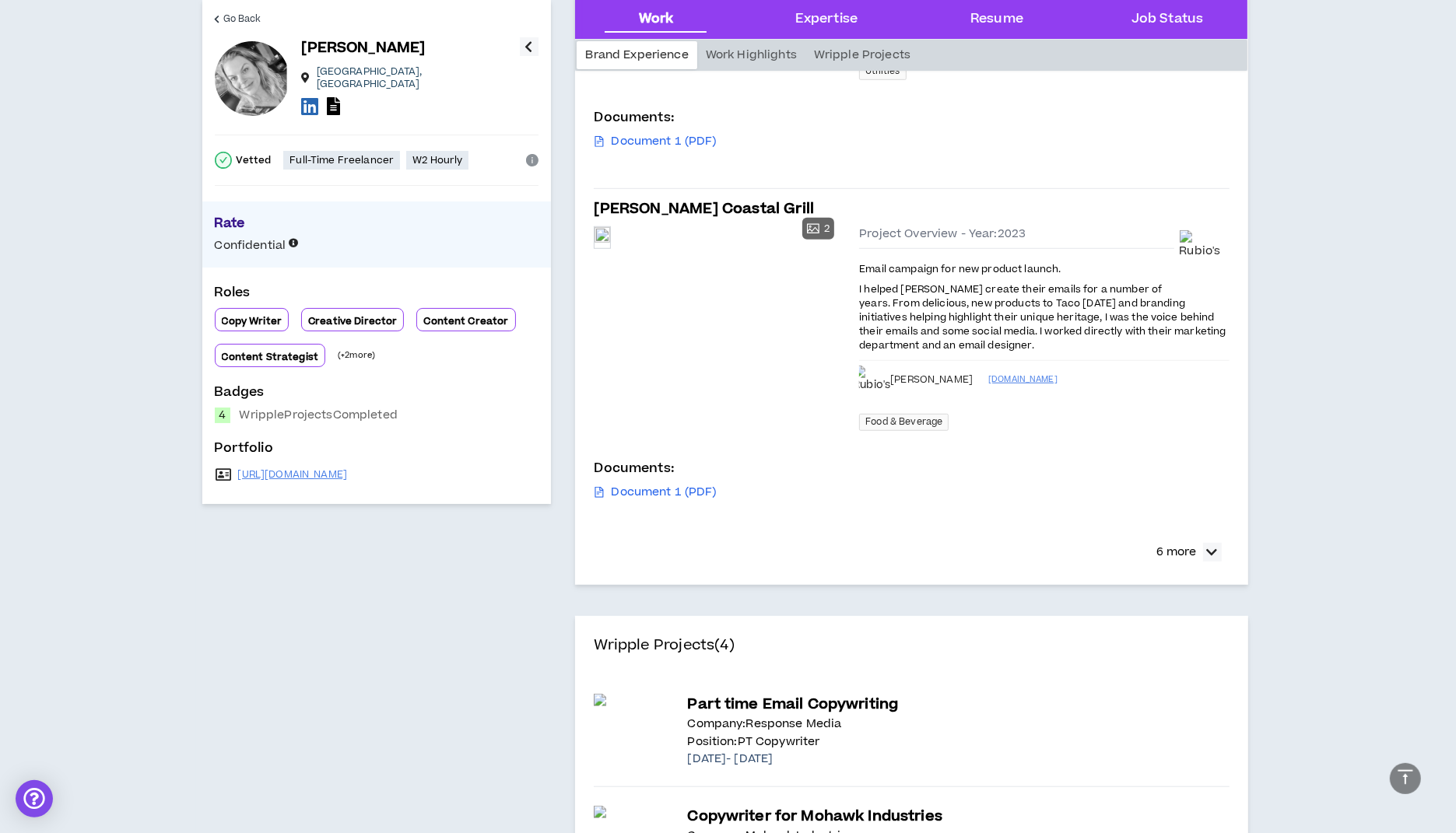
scroll to position [1110, 0]
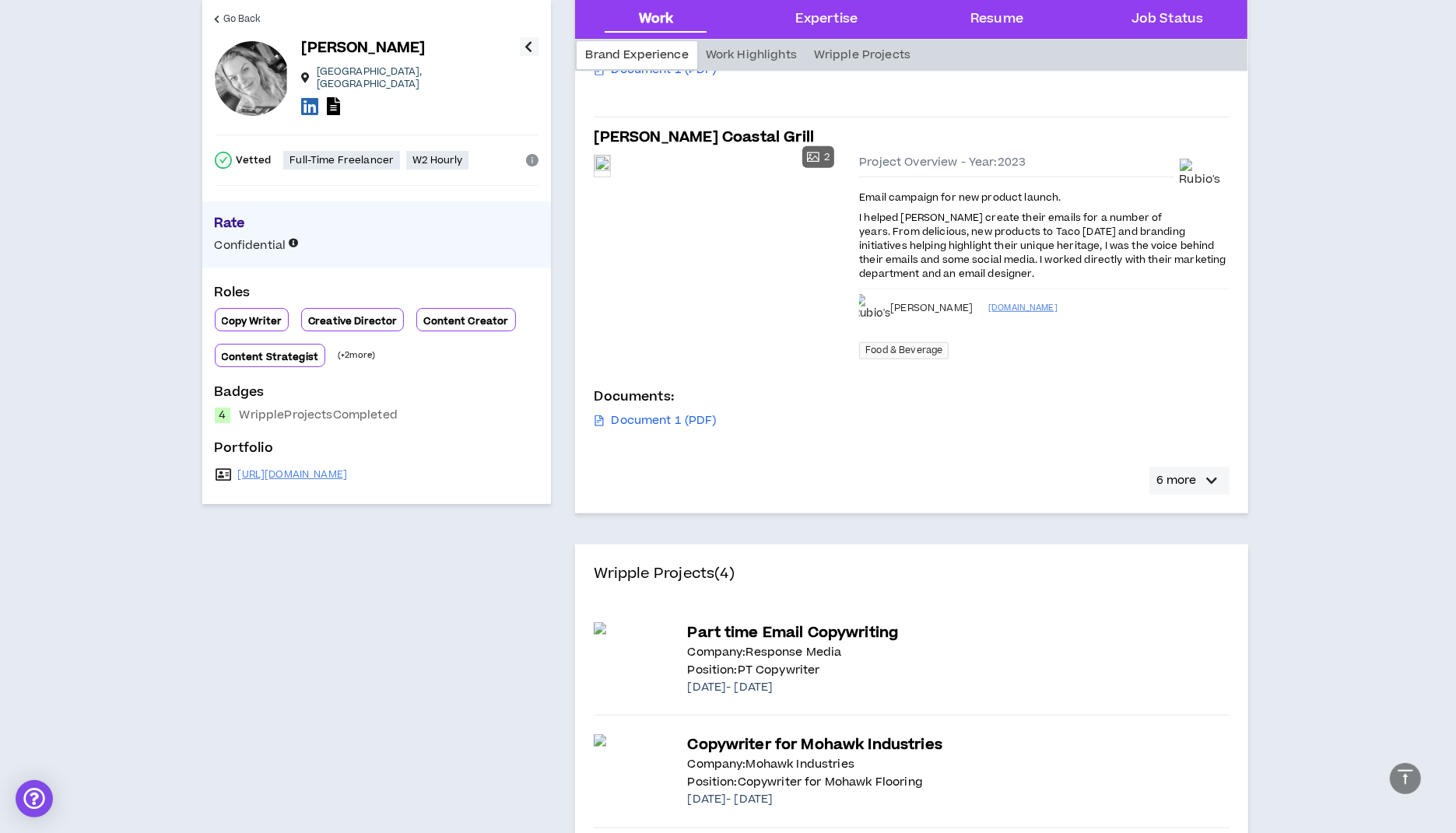
click at [1211, 471] on icon "button" at bounding box center [1212, 480] width 11 height 19
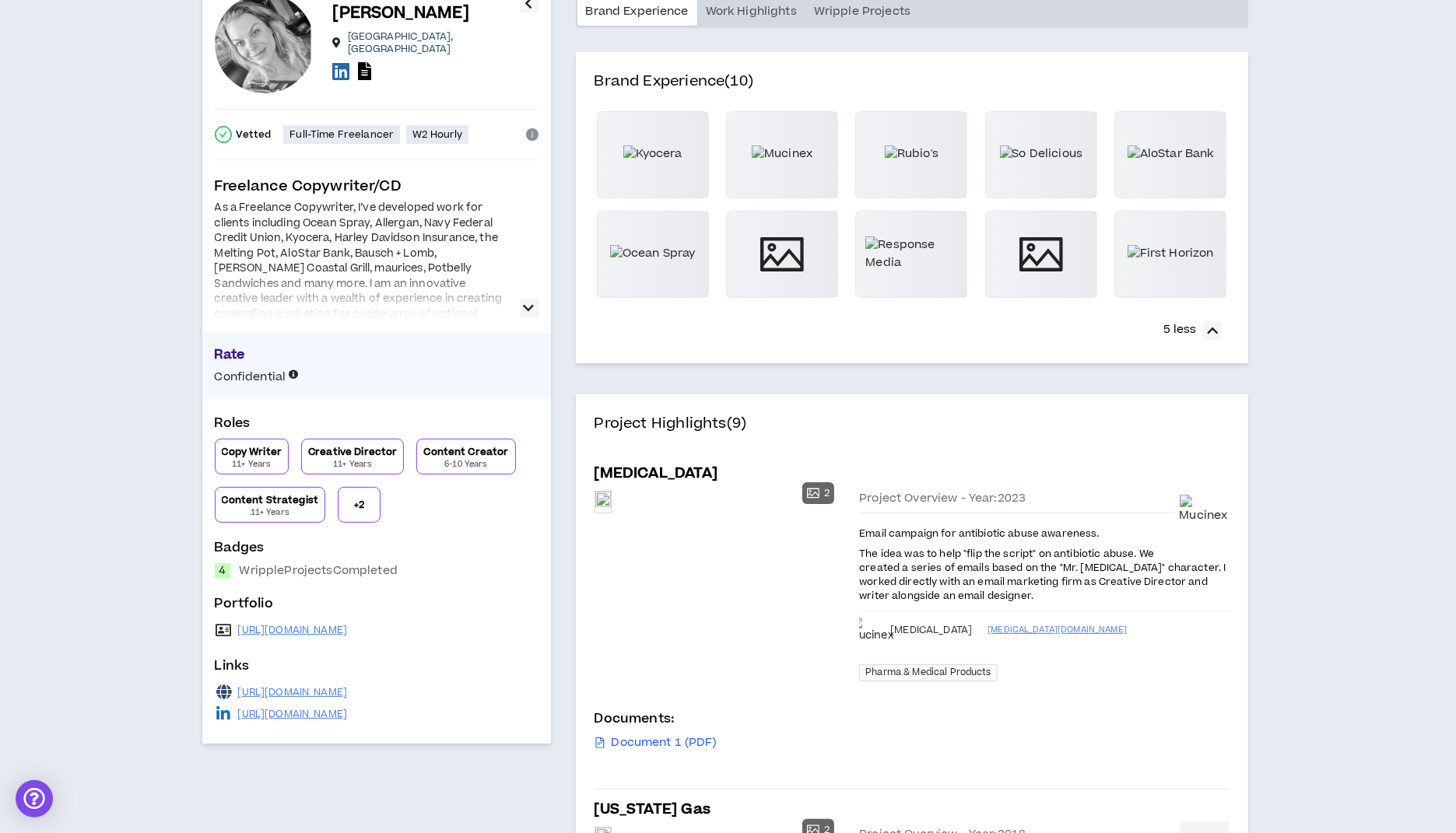
scroll to position [0, 0]
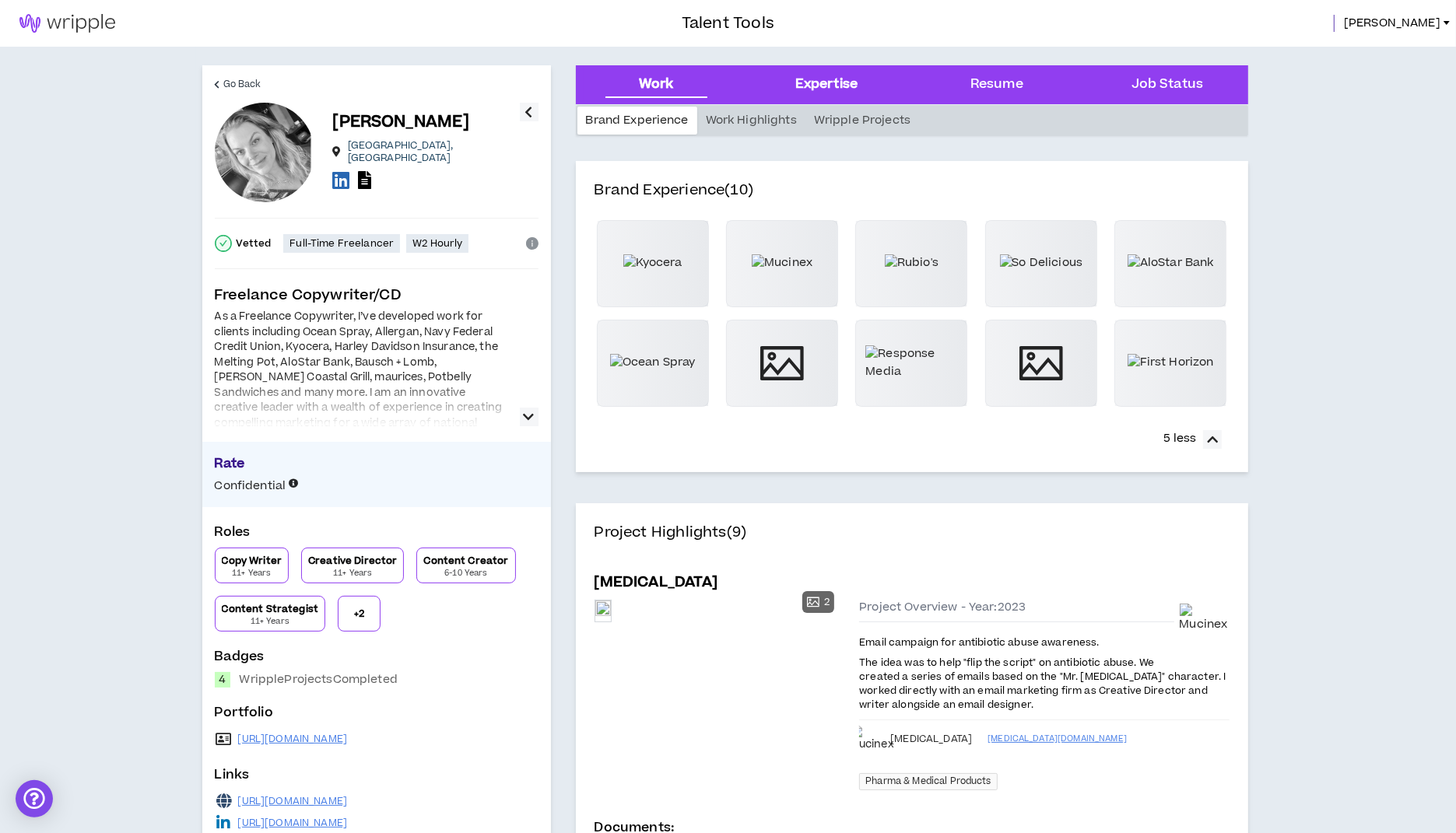
click at [841, 82] on div "Expertise" at bounding box center [826, 84] width 62 height 20
